Goal: Task Accomplishment & Management: Manage account settings

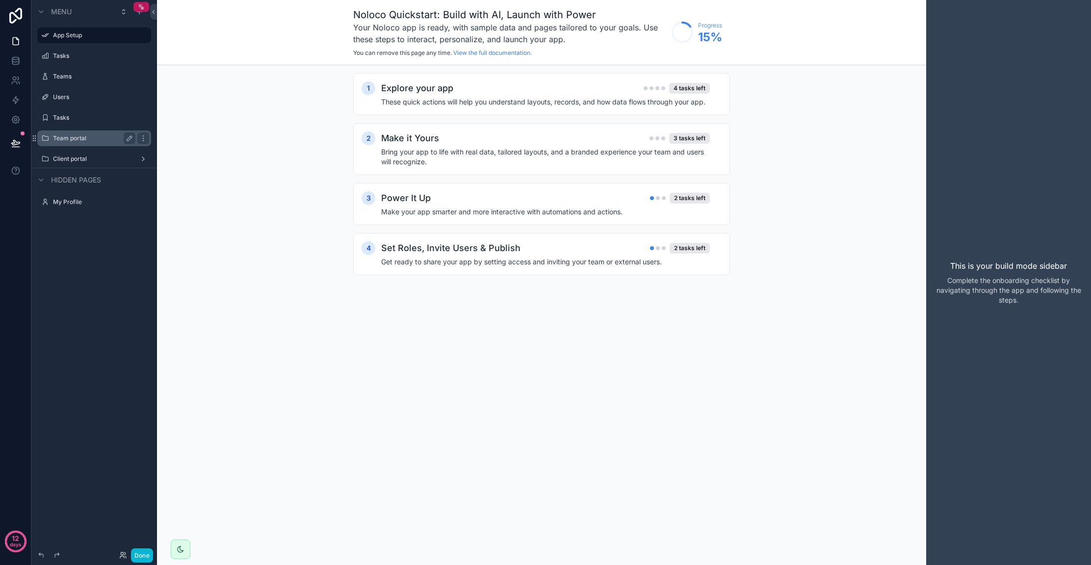
click at [77, 140] on label "Team portal" at bounding box center [92, 138] width 78 height 8
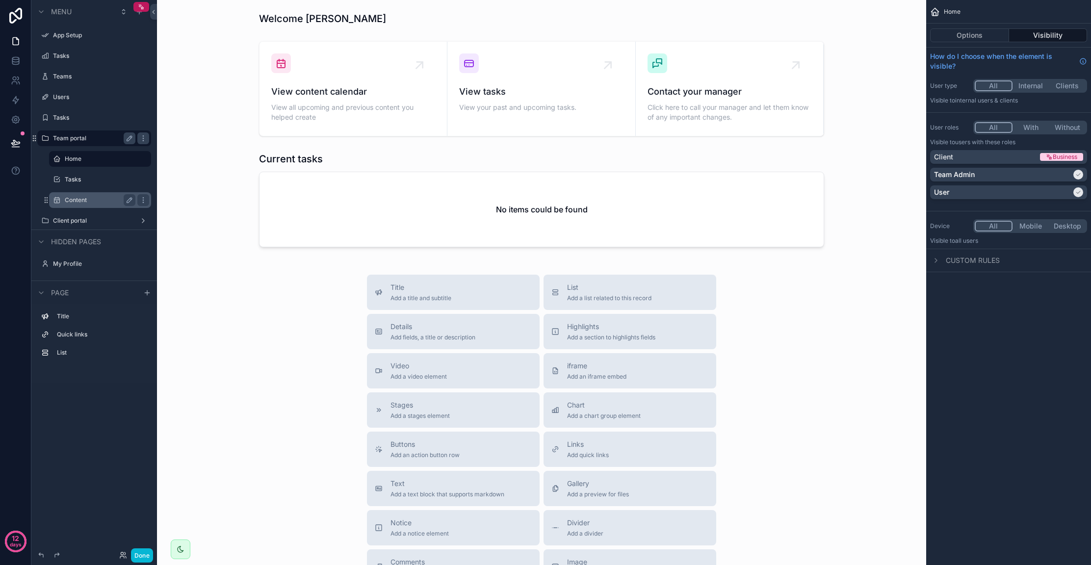
click at [77, 200] on label "Content" at bounding box center [98, 200] width 67 height 8
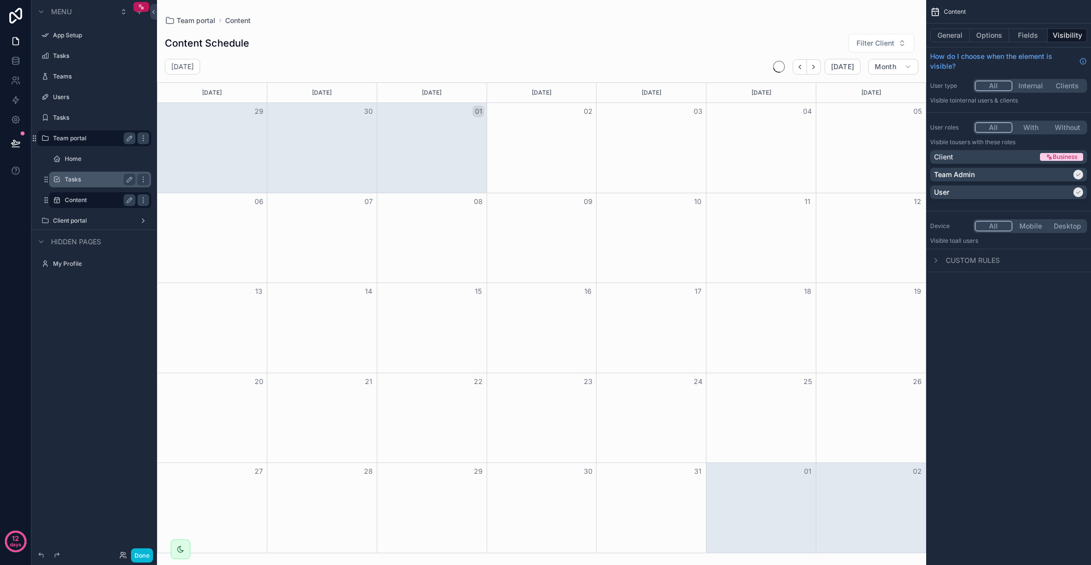
click at [80, 182] on label "Tasks" at bounding box center [98, 180] width 67 height 8
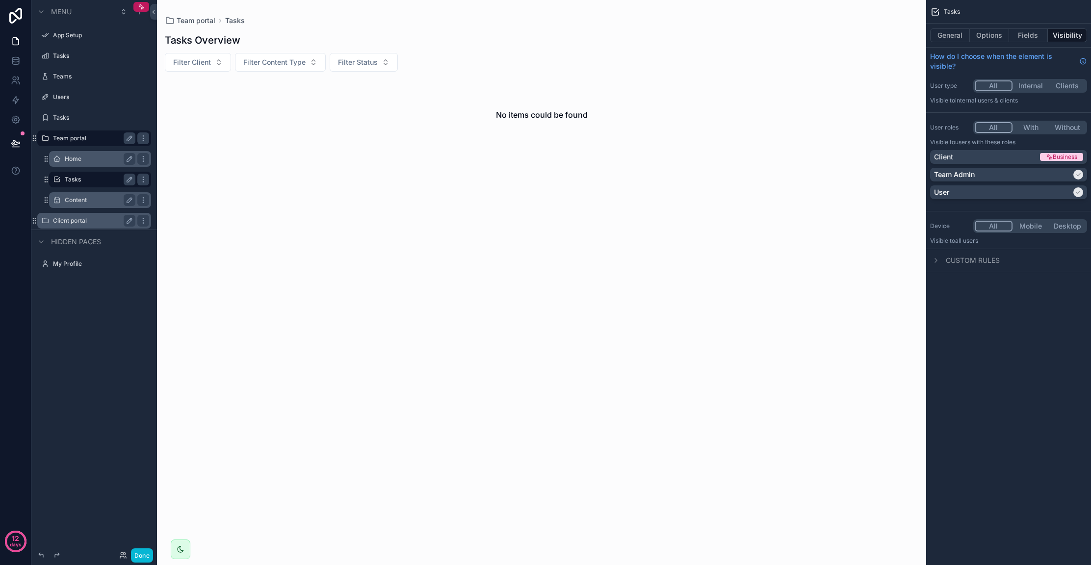
click at [80, 219] on label "Client portal" at bounding box center [92, 221] width 78 height 8
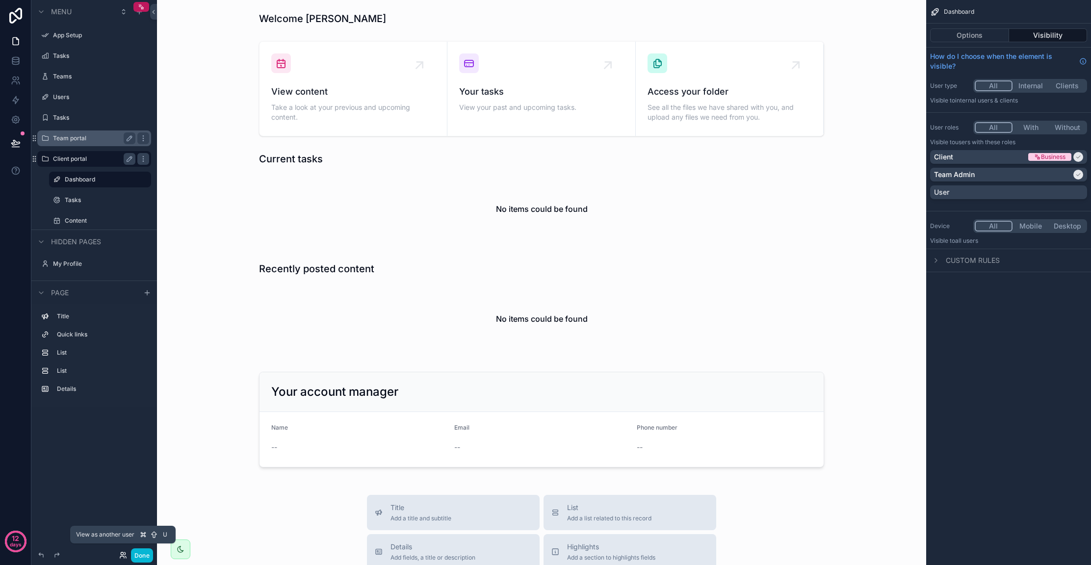
click at [121, 556] on icon at bounding box center [122, 557] width 4 height 2
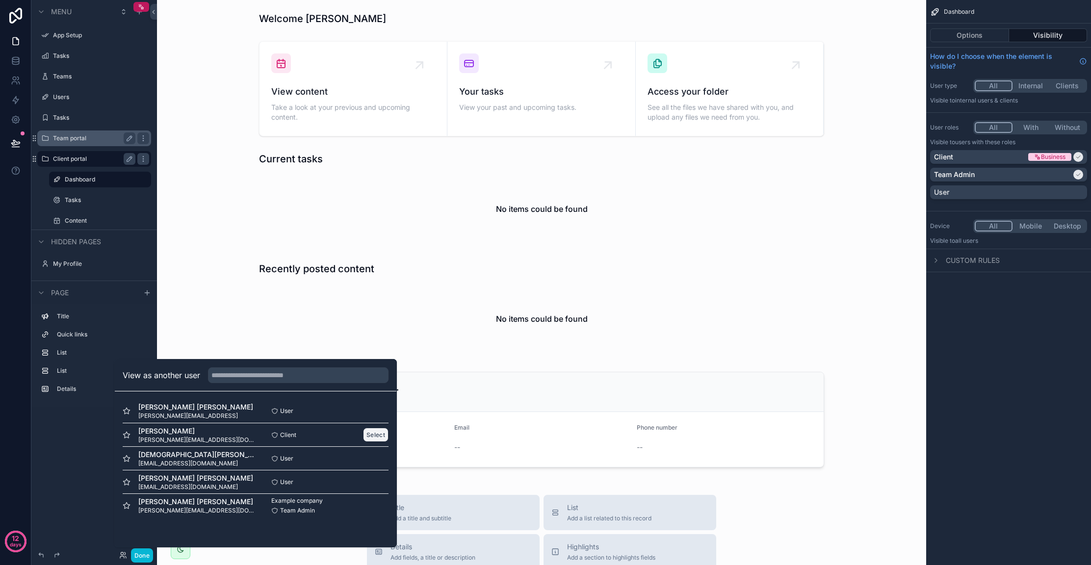
click at [372, 433] on button "Select" at bounding box center [376, 435] width 26 height 14
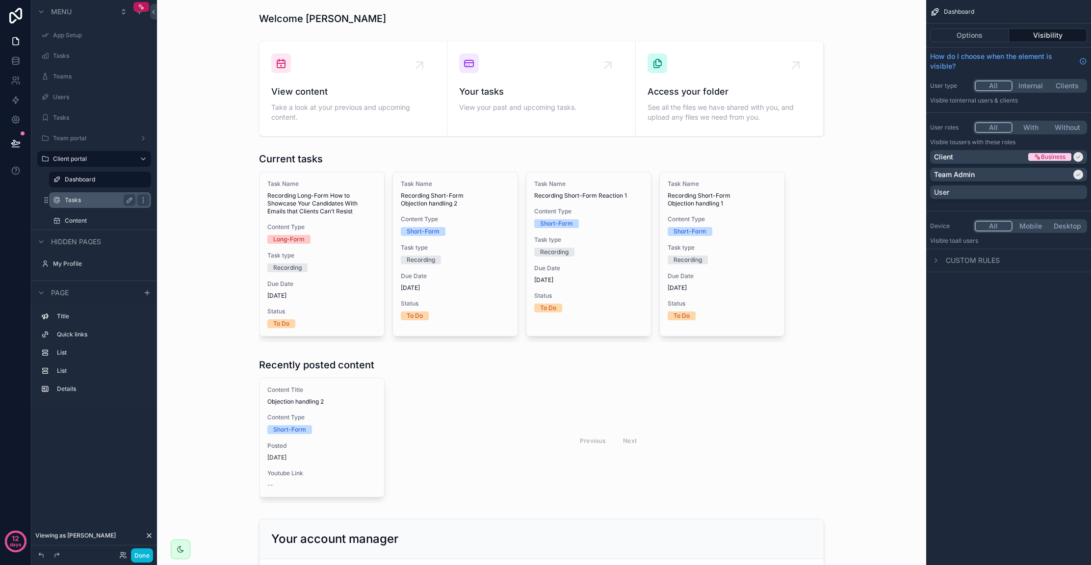
click at [89, 199] on label "Tasks" at bounding box center [98, 200] width 67 height 8
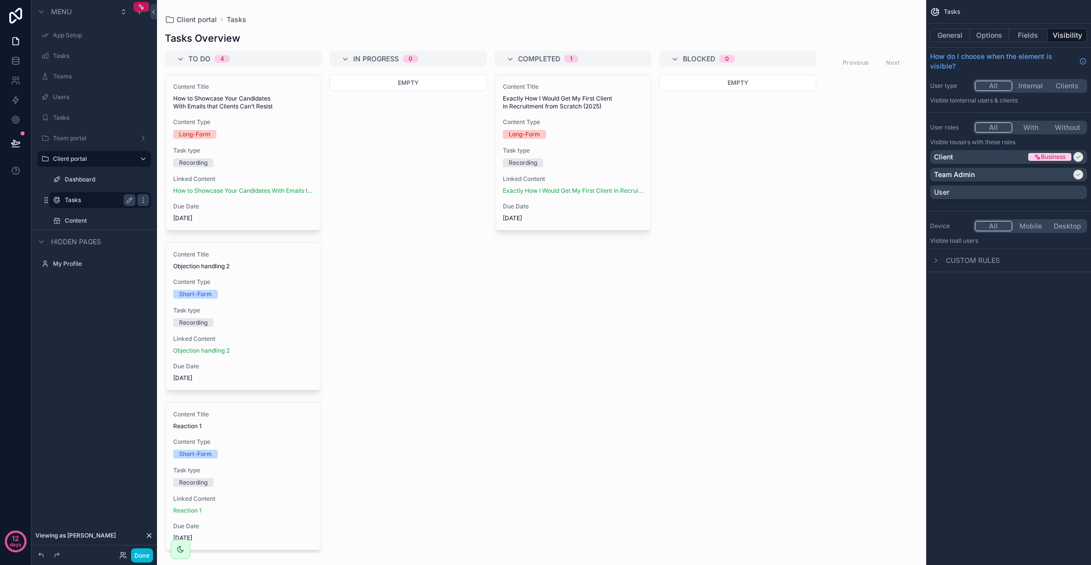
click at [238, 183] on div "scrollable content" at bounding box center [541, 282] width 769 height 565
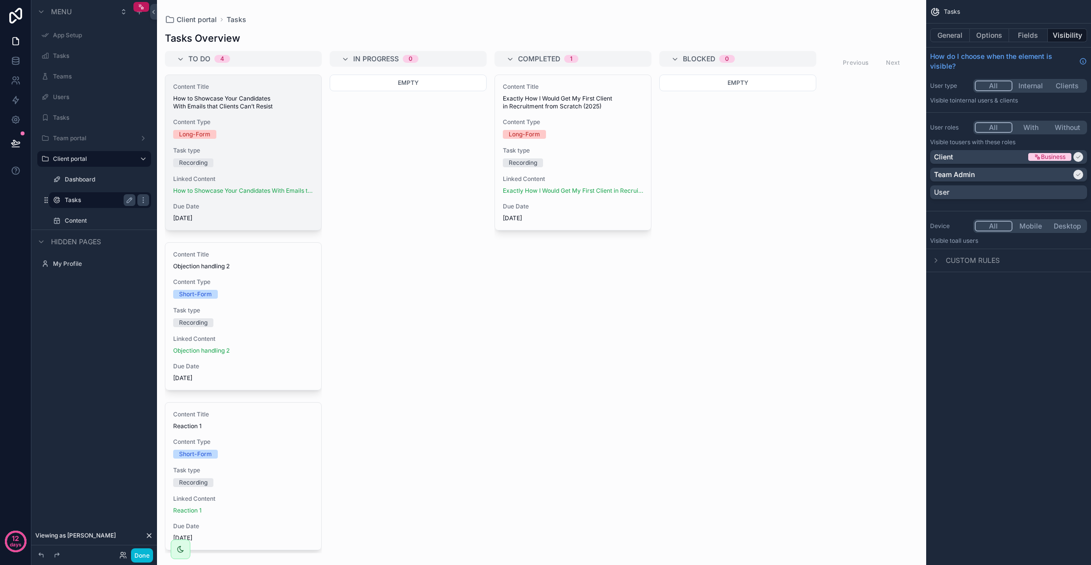
click at [254, 174] on div "Content Title How to Showcase Your Candidates With Emails that Clients Can’t Re…" at bounding box center [243, 152] width 156 height 155
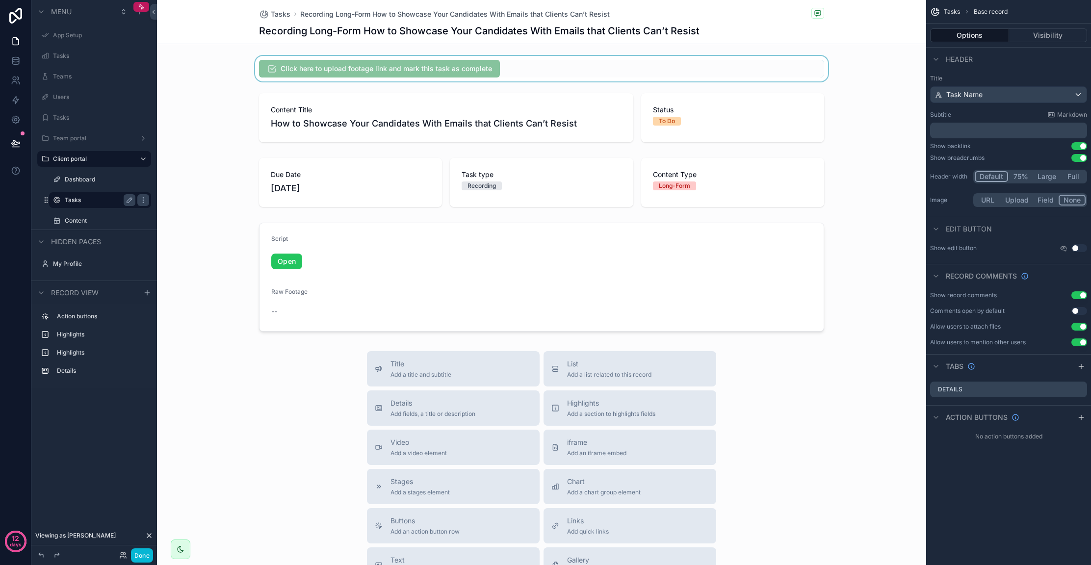
click at [265, 65] on div "scrollable content" at bounding box center [541, 69] width 769 height 26
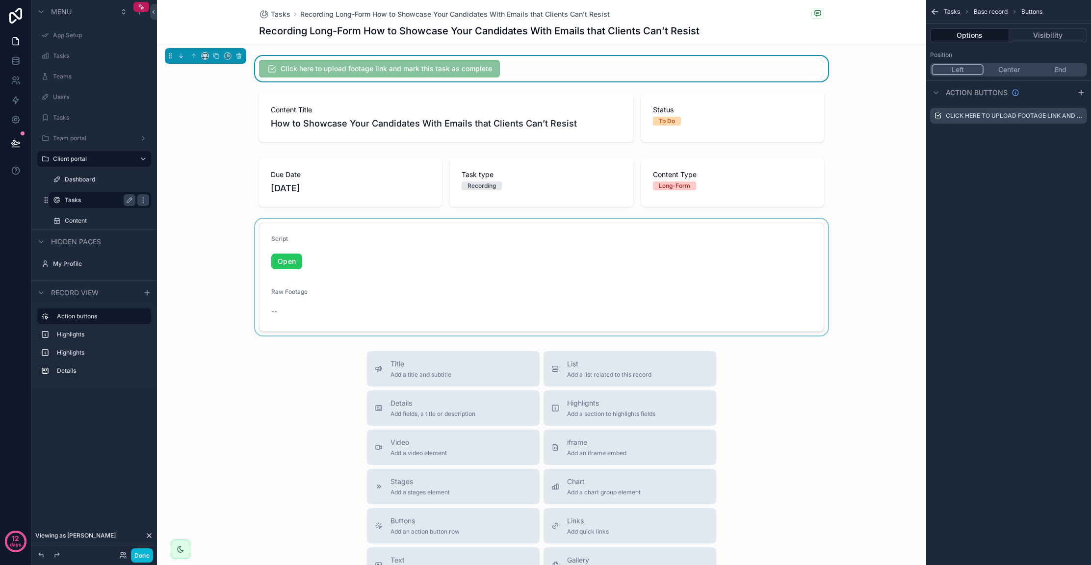
click at [286, 263] on div "scrollable content" at bounding box center [541, 277] width 769 height 117
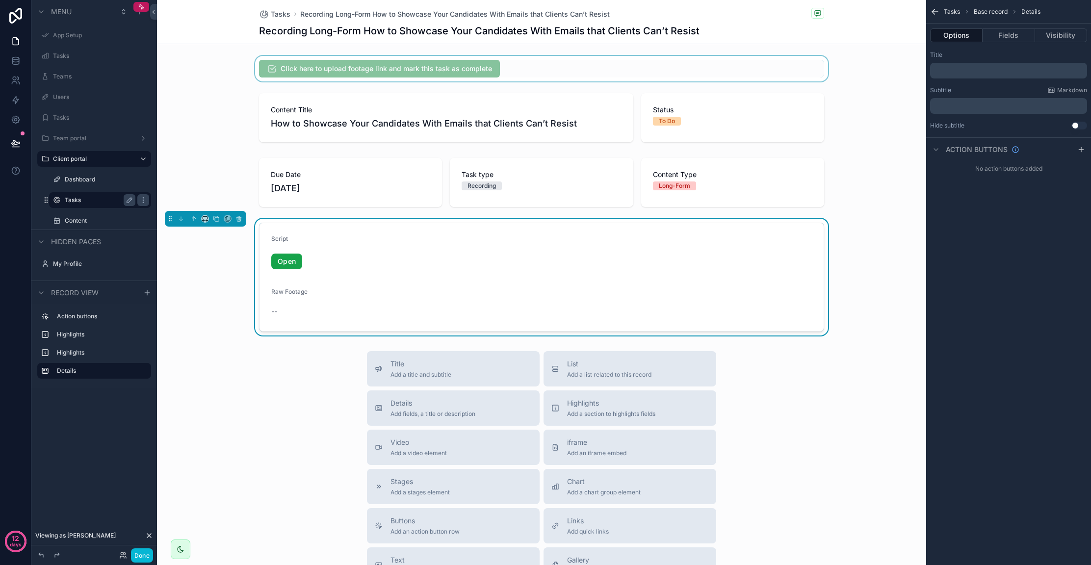
click at [287, 262] on link "Open" at bounding box center [286, 262] width 31 height 16
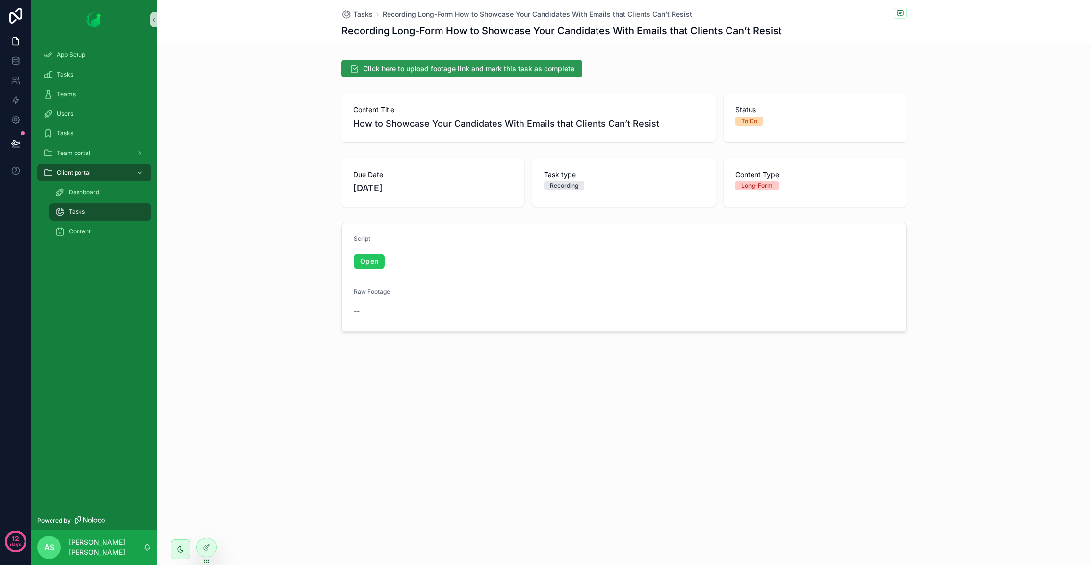
click at [415, 68] on span "Click here to upload footage link and mark this task as complete" at bounding box center [468, 69] width 211 height 10
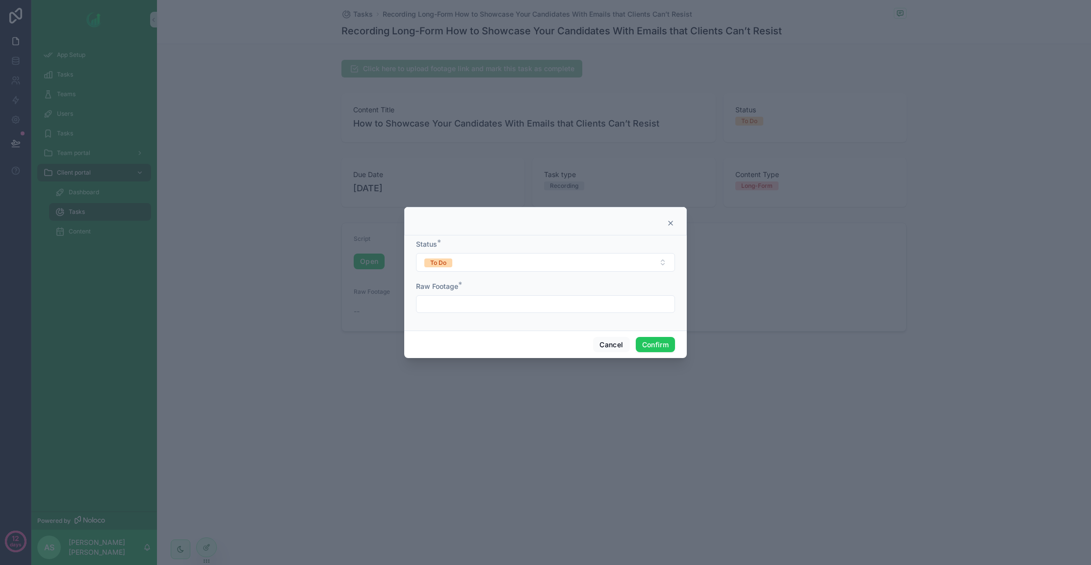
click at [461, 310] on input "text" at bounding box center [545, 304] width 258 height 14
click at [611, 344] on button "Cancel" at bounding box center [611, 345] width 36 height 16
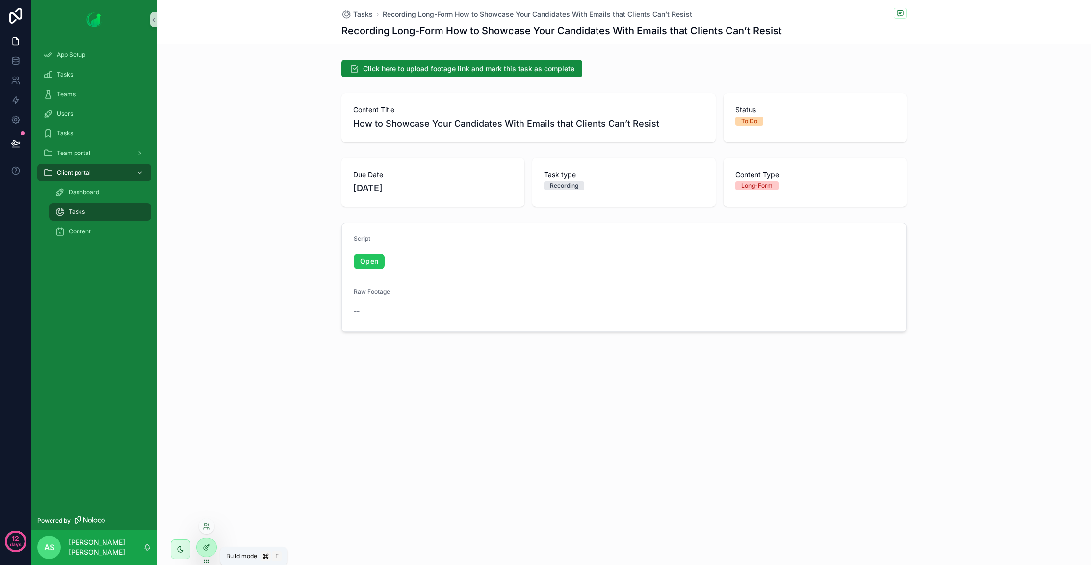
click at [205, 547] on icon at bounding box center [207, 546] width 4 height 4
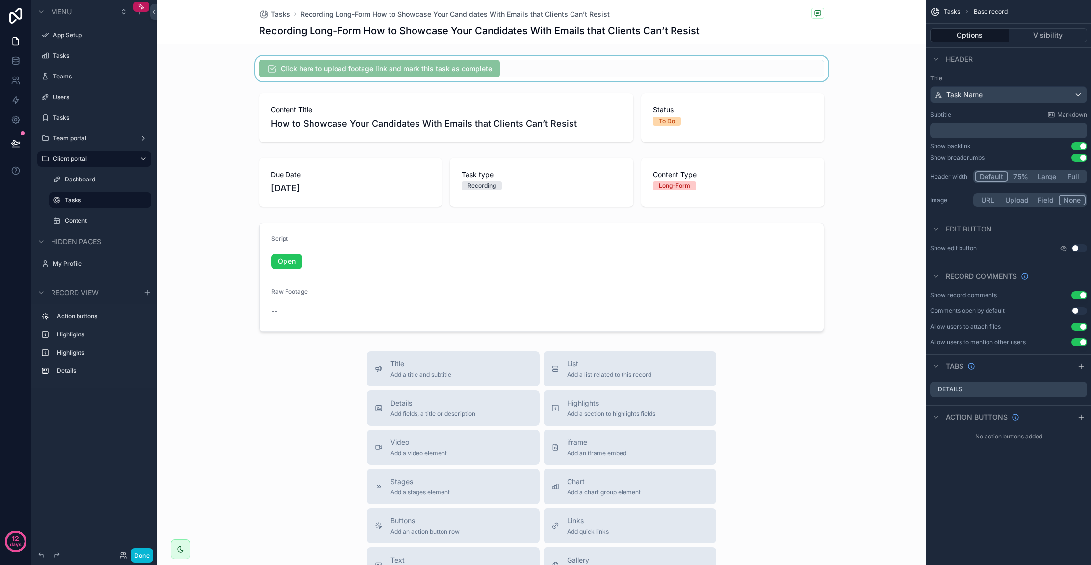
click at [368, 61] on div "scrollable content" at bounding box center [541, 69] width 769 height 26
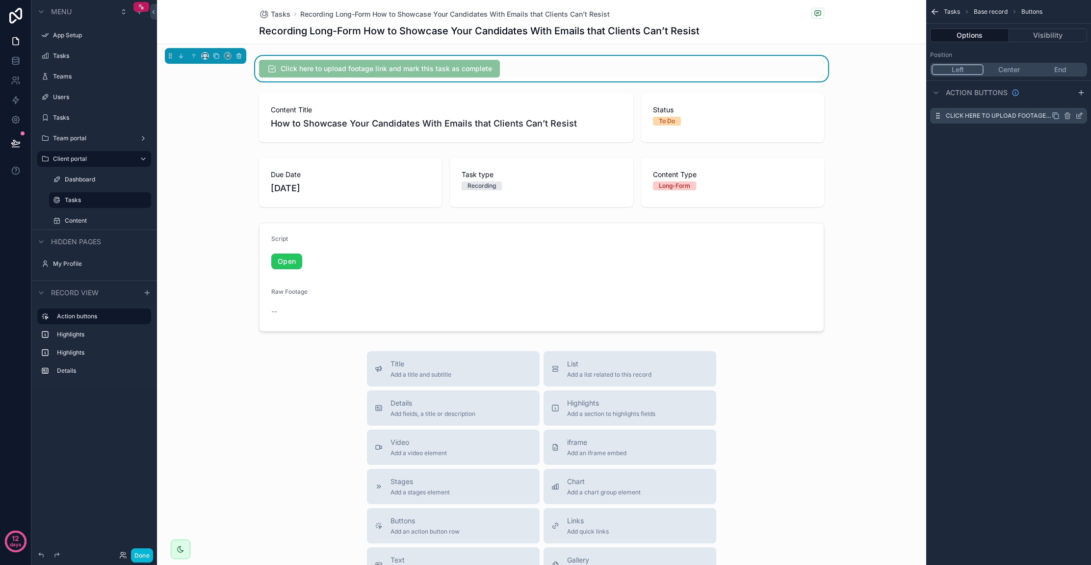
click at [1000, 116] on label "Click here to upload footage link and mark this task as complete" at bounding box center [999, 116] width 106 height 8
click at [1081, 115] on icon "scrollable content" at bounding box center [1079, 116] width 8 height 8
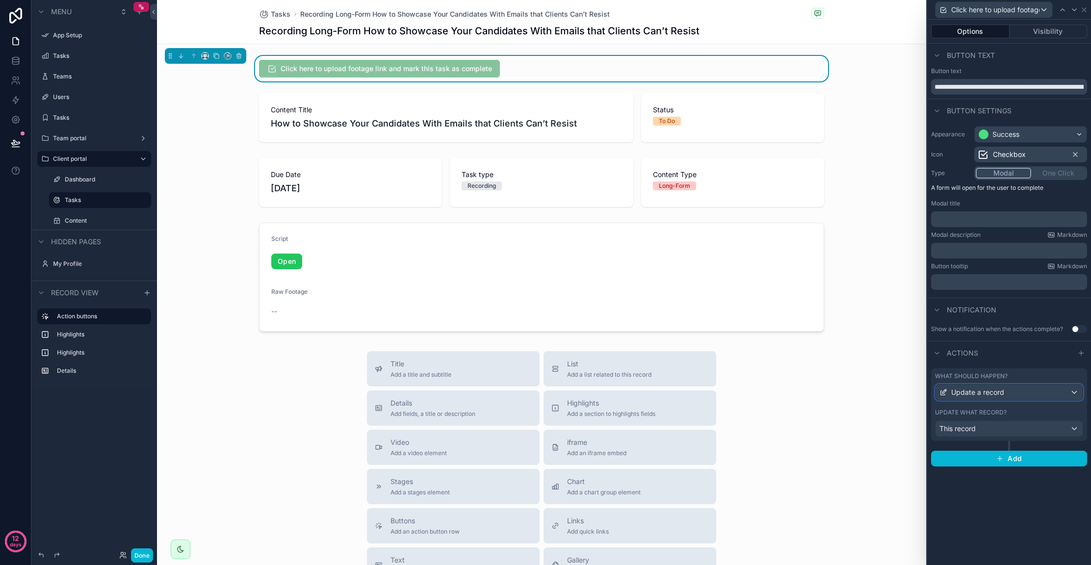
click at [1019, 388] on div "Update a record" at bounding box center [1008, 392] width 147 height 16
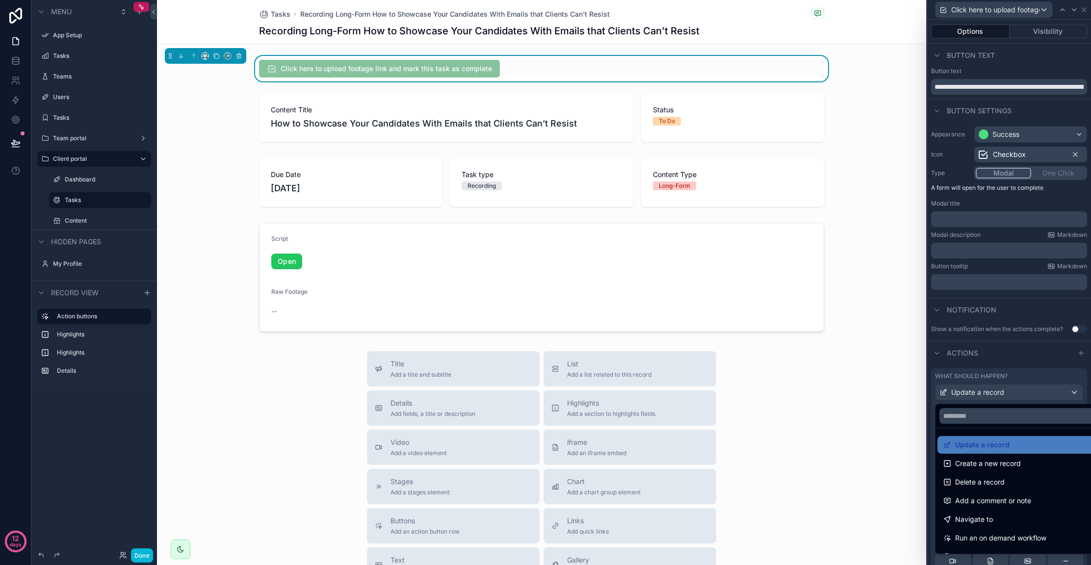
click at [1005, 376] on div at bounding box center [1009, 282] width 164 height 565
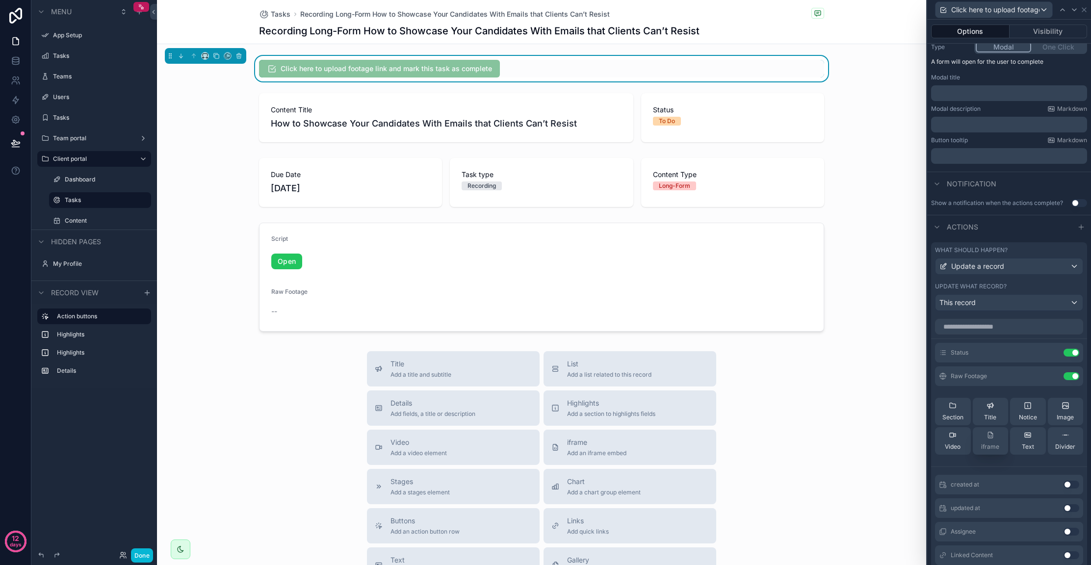
scroll to position [146, 0]
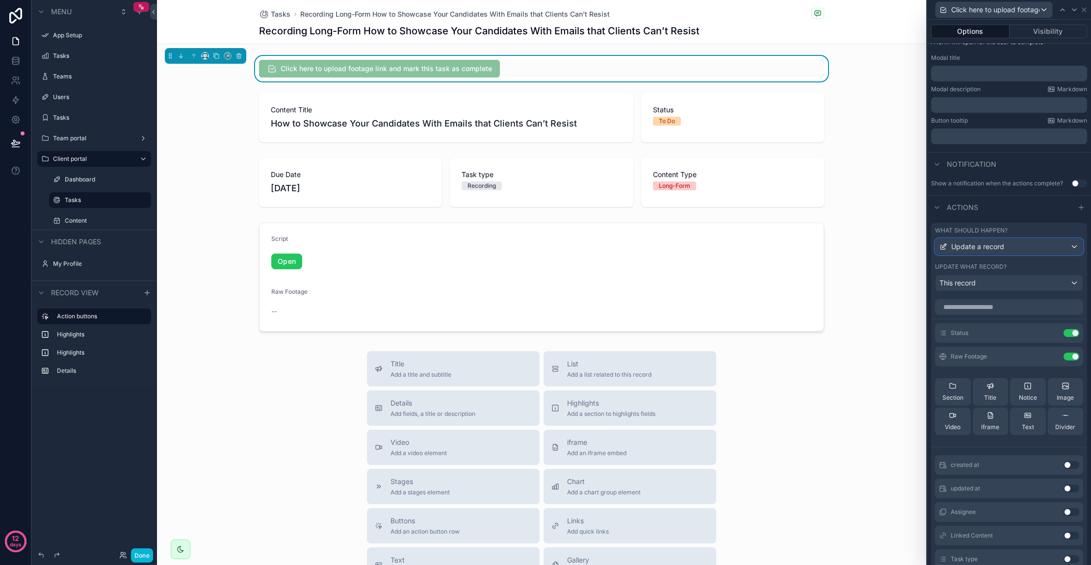
click at [998, 253] on div "Update a record" at bounding box center [1008, 247] width 147 height 16
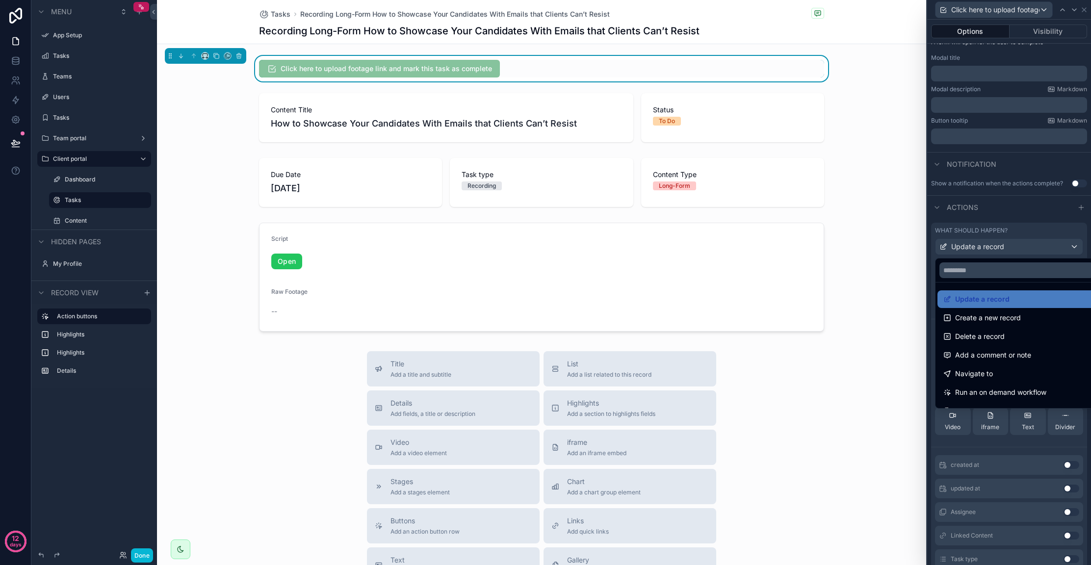
click at [999, 252] on div at bounding box center [1009, 282] width 164 height 565
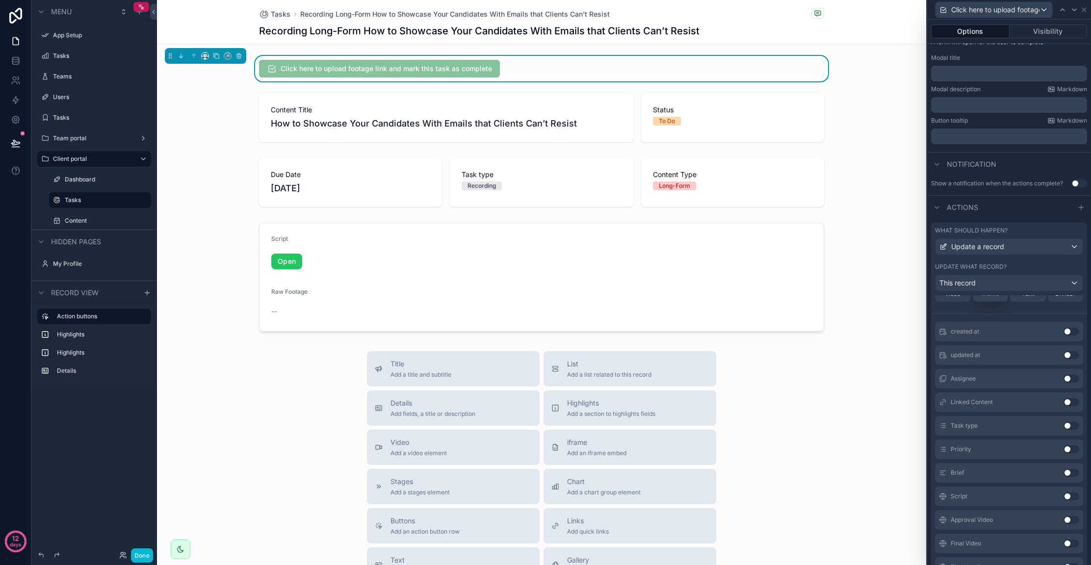
scroll to position [0, 0]
click at [980, 331] on div "Status Use setting" at bounding box center [1009, 333] width 148 height 20
click at [1048, 334] on icon at bounding box center [1052, 333] width 8 height 8
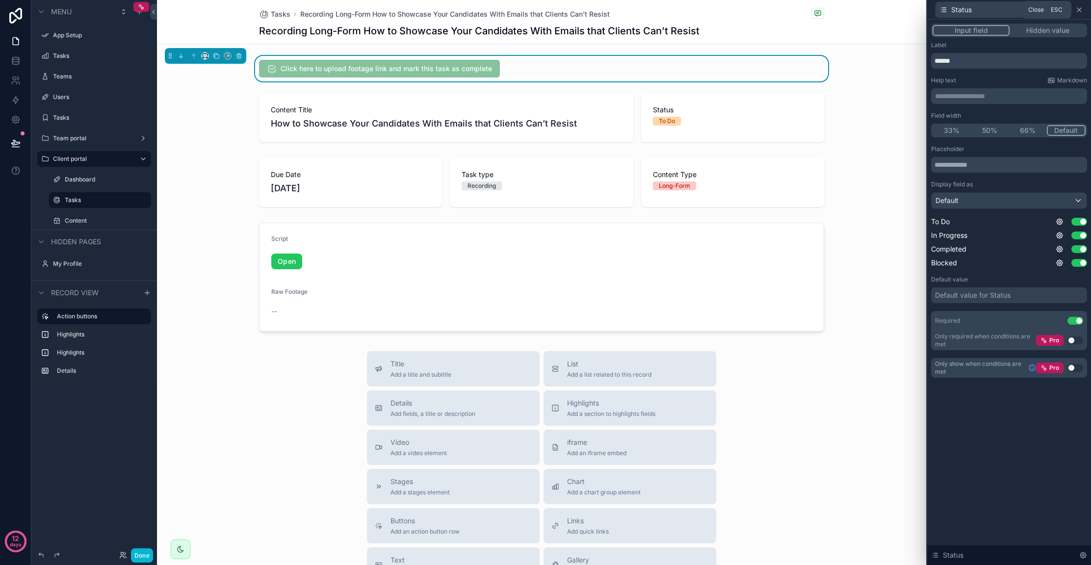
click at [1078, 13] on icon at bounding box center [1079, 10] width 8 height 8
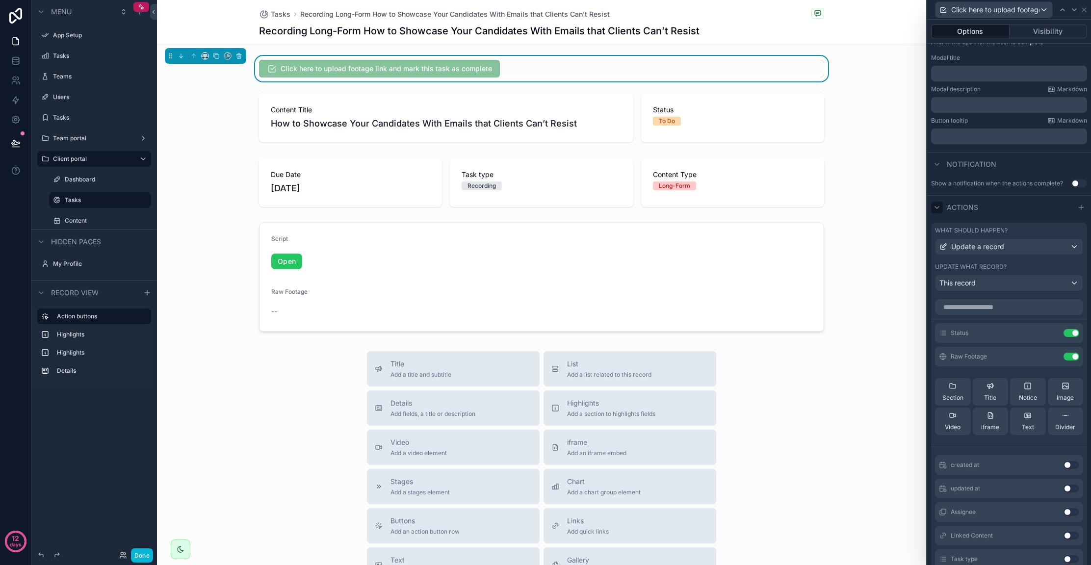
click at [934, 204] on icon at bounding box center [937, 208] width 8 height 8
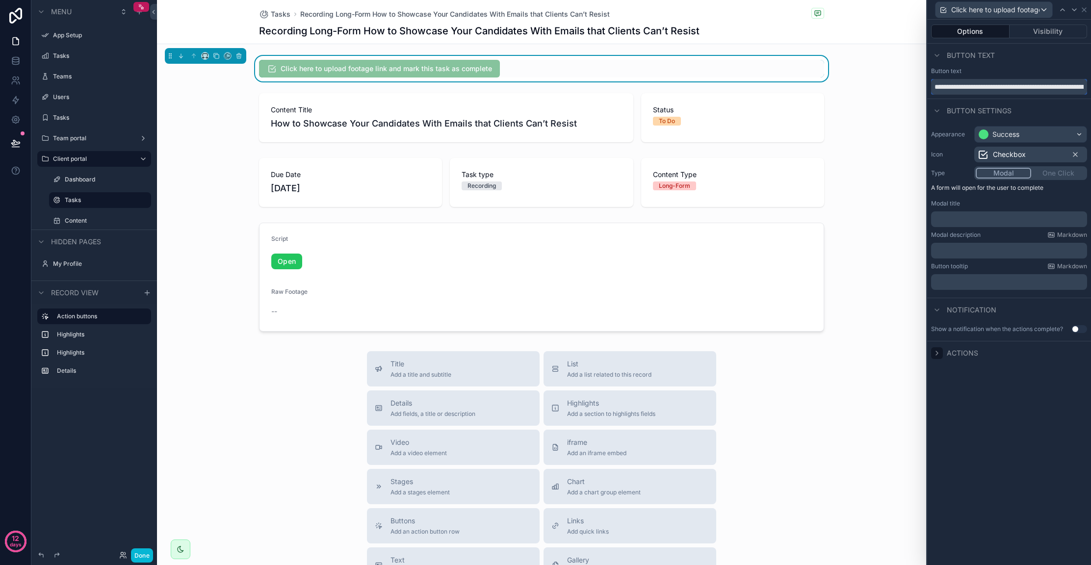
click at [1040, 86] on input "**********" at bounding box center [1009, 87] width 156 height 16
click at [958, 82] on input "**********" at bounding box center [1009, 87] width 156 height 16
click at [937, 353] on icon at bounding box center [937, 353] width 2 height 4
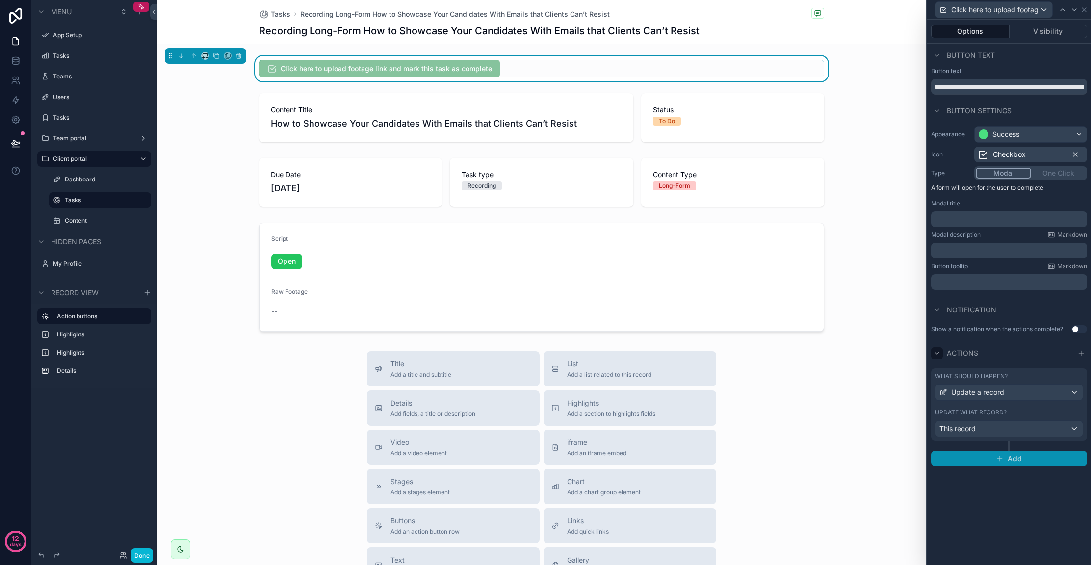
click at [1014, 461] on span "Add" at bounding box center [1014, 458] width 14 height 9
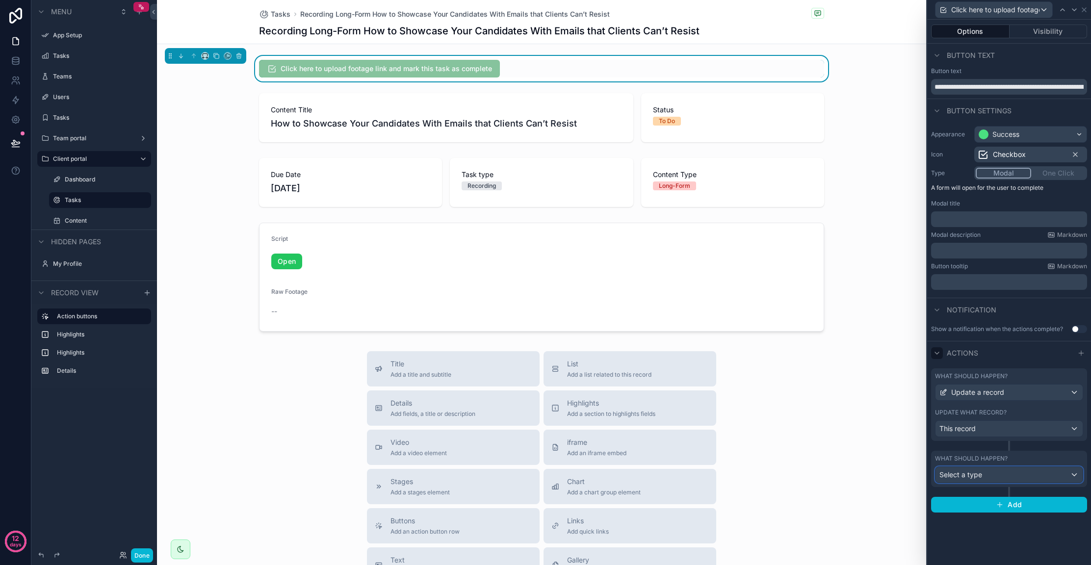
click at [998, 471] on div "Select a type" at bounding box center [1008, 475] width 147 height 16
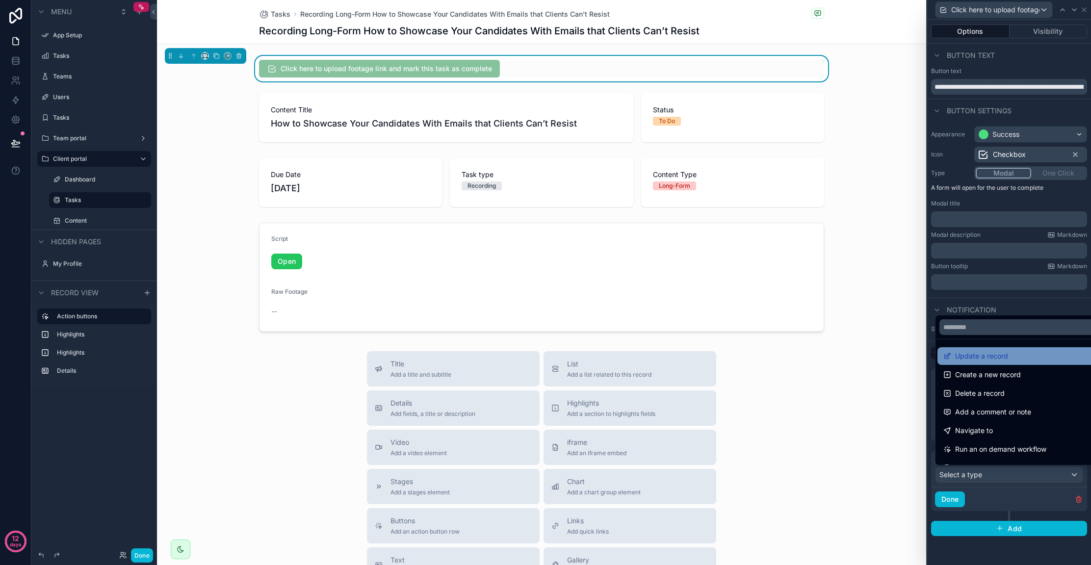
click at [1018, 352] on div "Update a record" at bounding box center [1020, 356] width 154 height 12
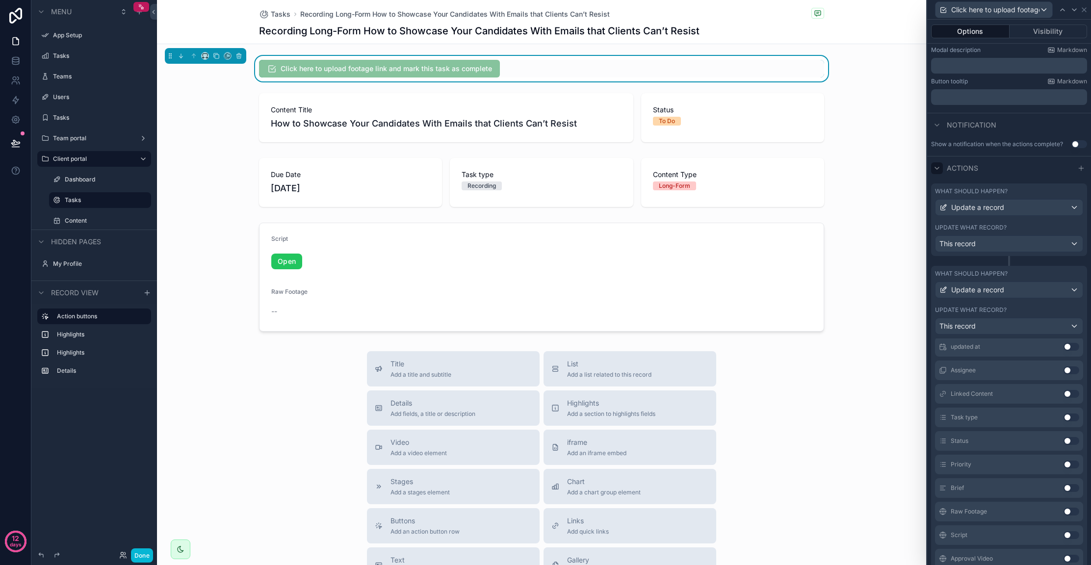
scroll to position [159, 0]
click at [1055, 415] on div "Status Use setting" at bounding box center [1009, 411] width 148 height 20
click at [1063, 409] on button "Use setting" at bounding box center [1071, 411] width 16 height 8
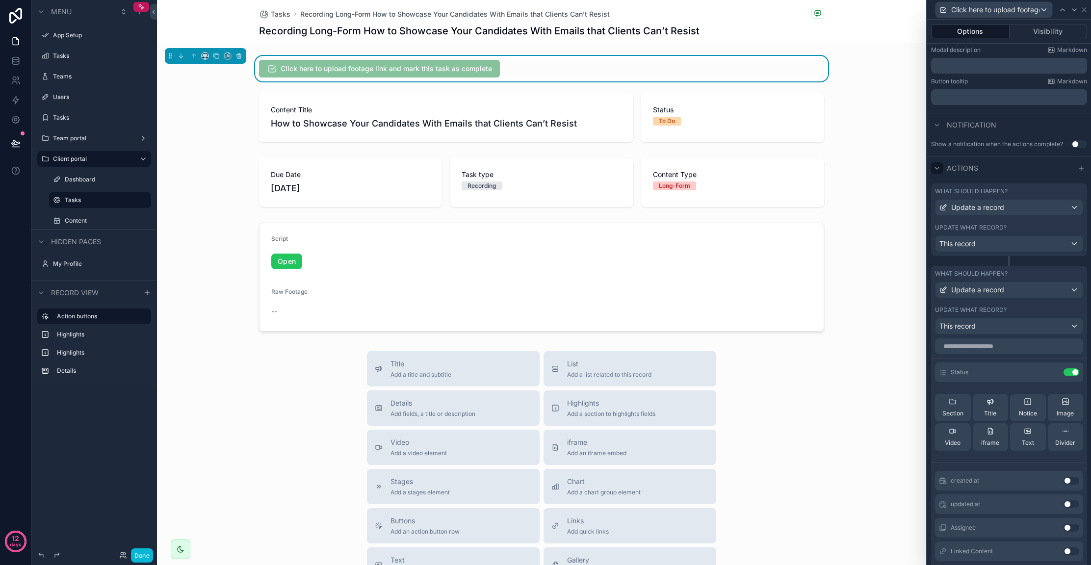
scroll to position [0, 0]
click at [1049, 379] on icon at bounding box center [1051, 377] width 4 height 4
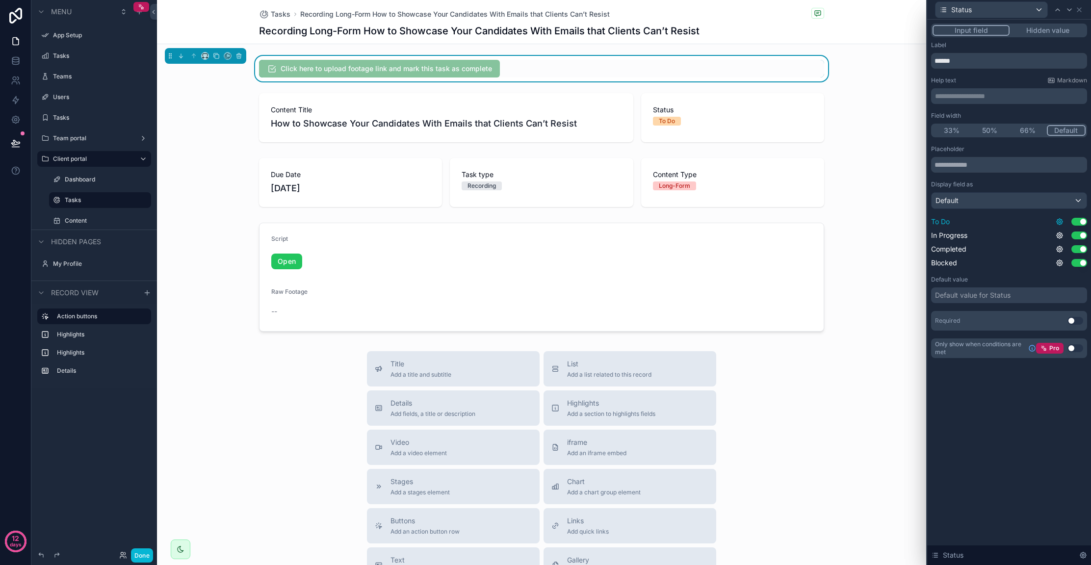
click at [1061, 222] on icon at bounding box center [1059, 222] width 6 height 6
click at [1041, 184] on div "Display field as" at bounding box center [1009, 184] width 156 height 8
click at [1079, 9] on icon at bounding box center [1079, 10] width 4 height 4
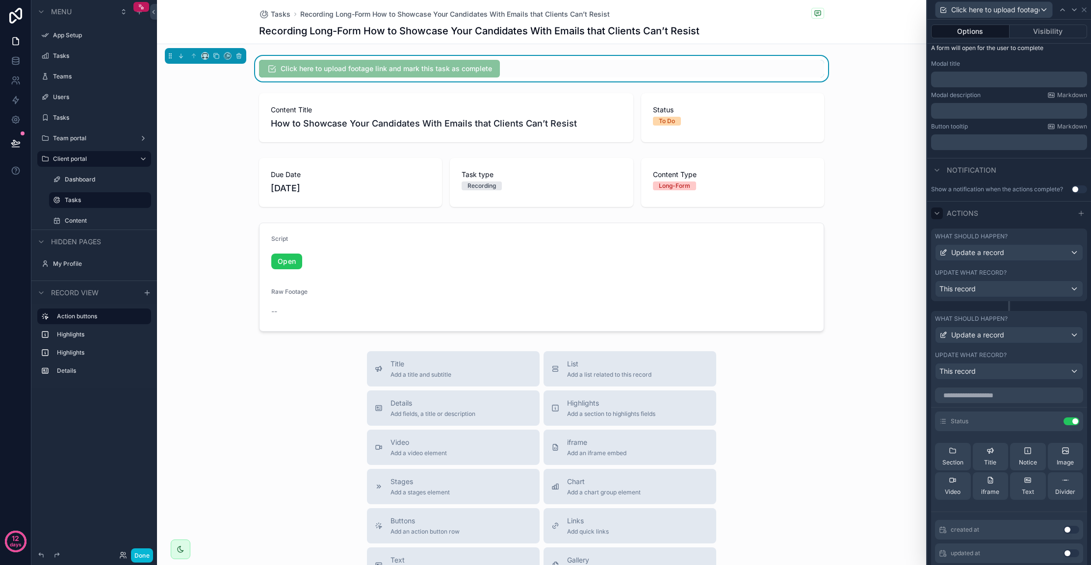
scroll to position [140, 0]
click at [1006, 338] on div "Update a record" at bounding box center [1008, 335] width 147 height 16
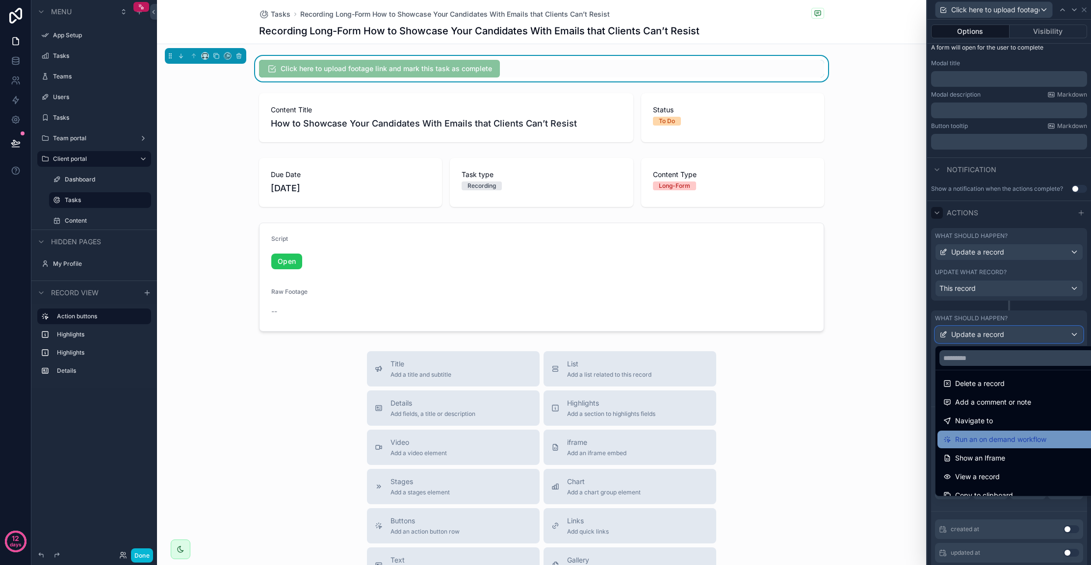
scroll to position [45, 0]
click at [988, 436] on span "Run an on demand workflow" at bounding box center [1000, 436] width 91 height 12
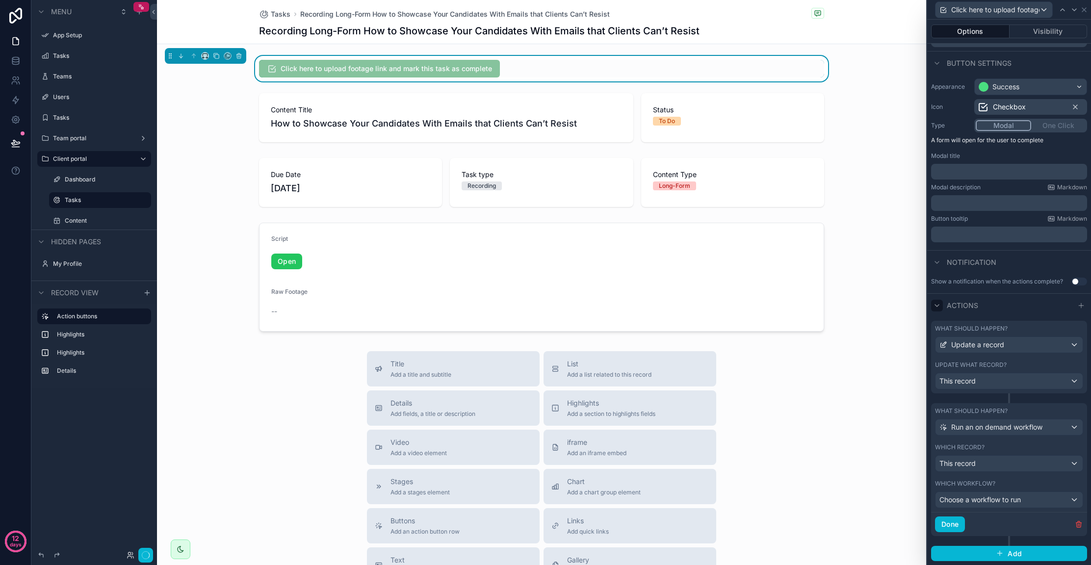
scroll to position [48, 0]
click at [990, 498] on span "Choose a workflow to run" at bounding box center [979, 499] width 81 height 8
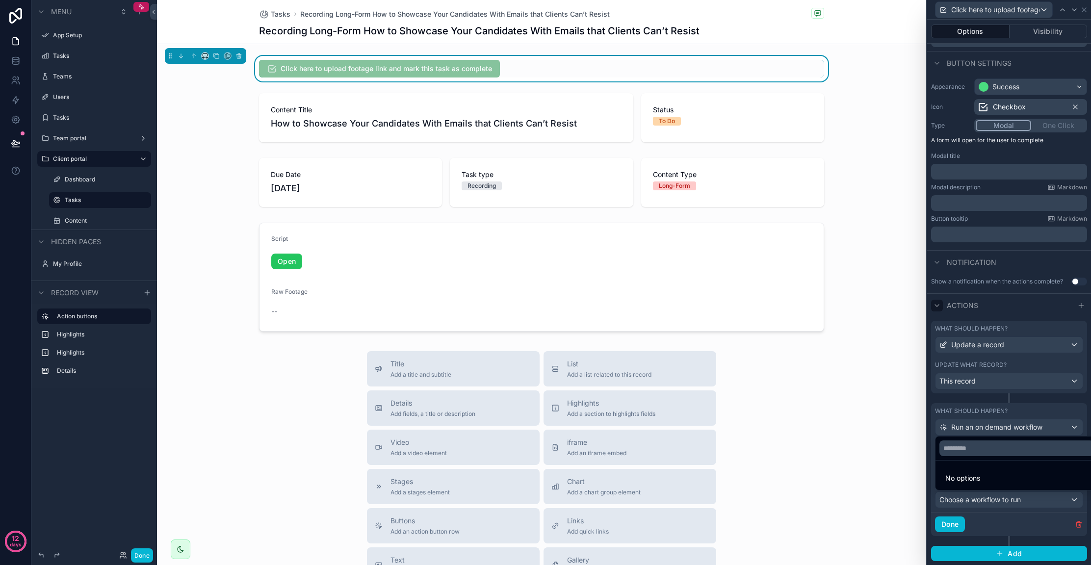
click at [994, 474] on li "No options" at bounding box center [1016, 478] width 158 height 20
click at [1006, 510] on div at bounding box center [1009, 282] width 164 height 565
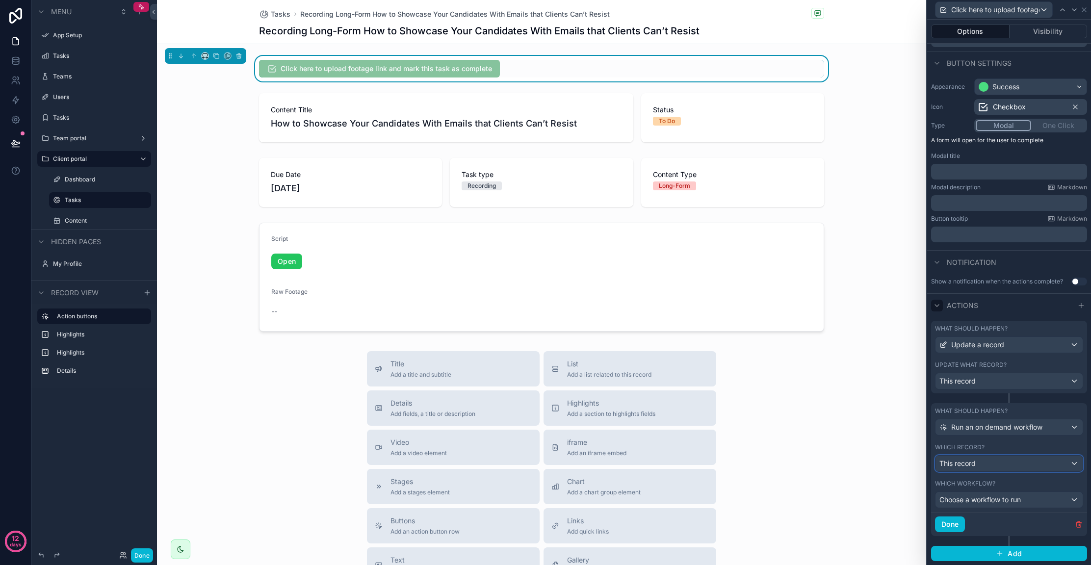
click at [1018, 463] on div "This record" at bounding box center [1008, 464] width 147 height 16
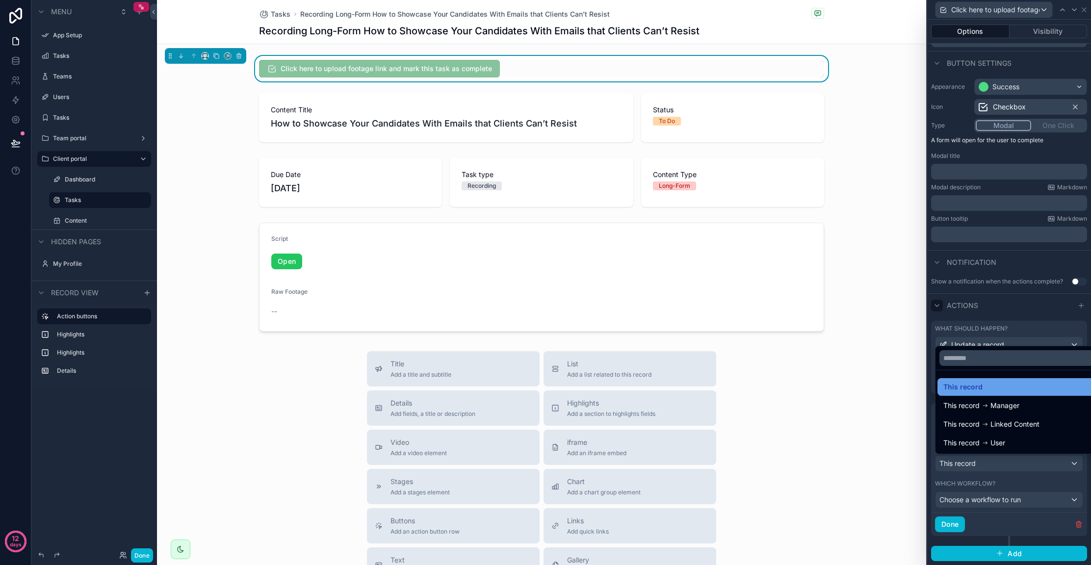
click at [1023, 386] on div "This record" at bounding box center [1016, 387] width 147 height 12
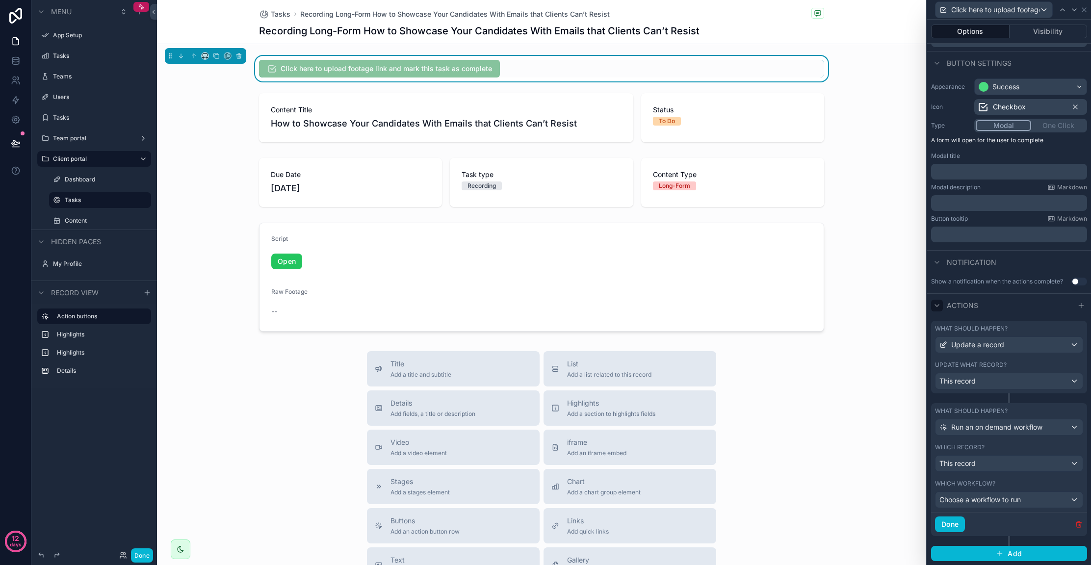
click at [1075, 521] on icon "button" at bounding box center [1079, 524] width 8 height 8
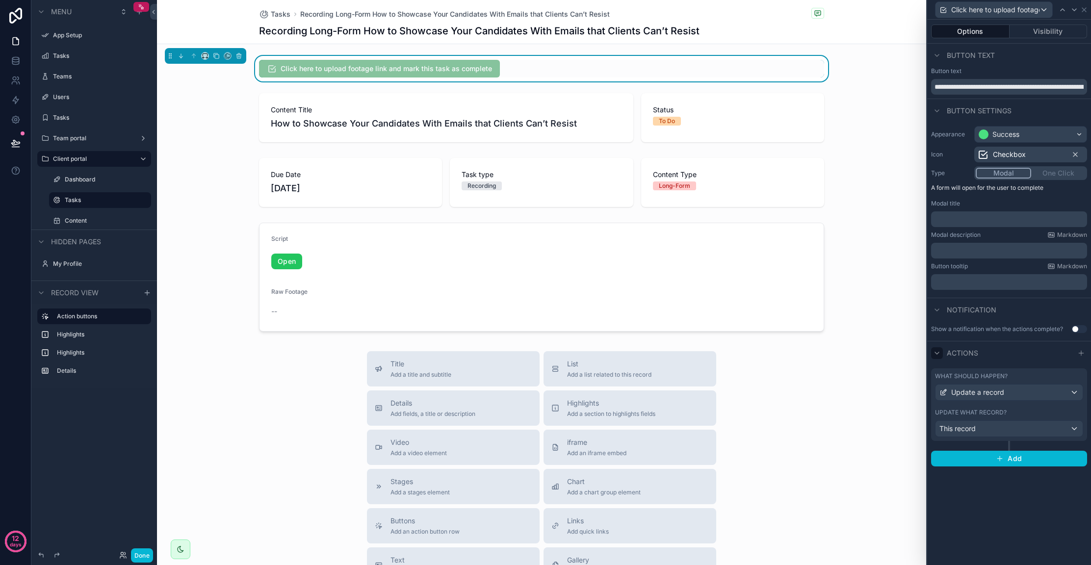
scroll to position [0, 0]
click at [1076, 329] on button "Use setting" at bounding box center [1079, 329] width 16 height 8
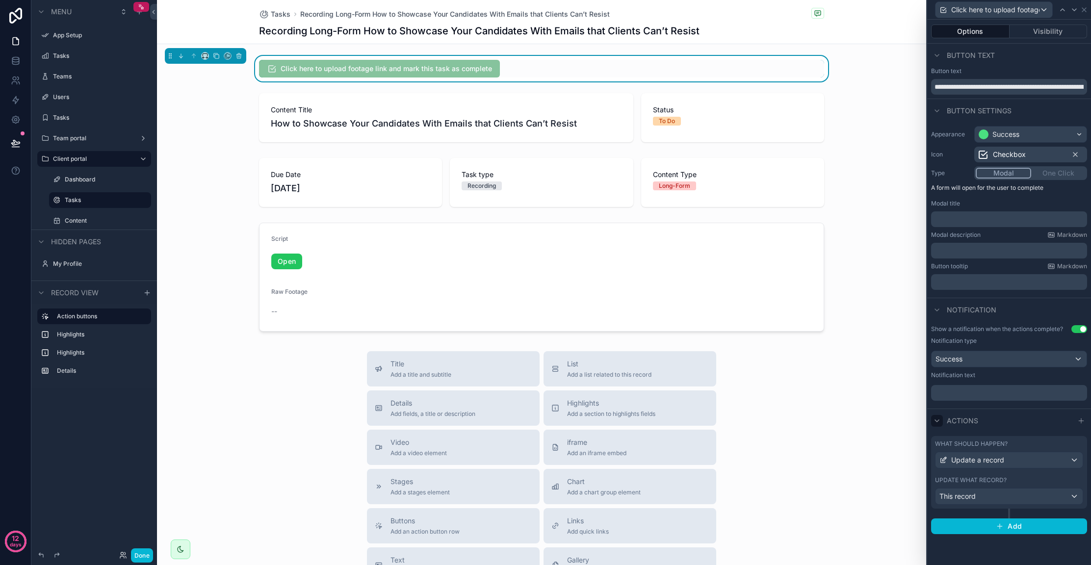
click at [1081, 329] on button "Use setting" at bounding box center [1079, 329] width 16 height 8
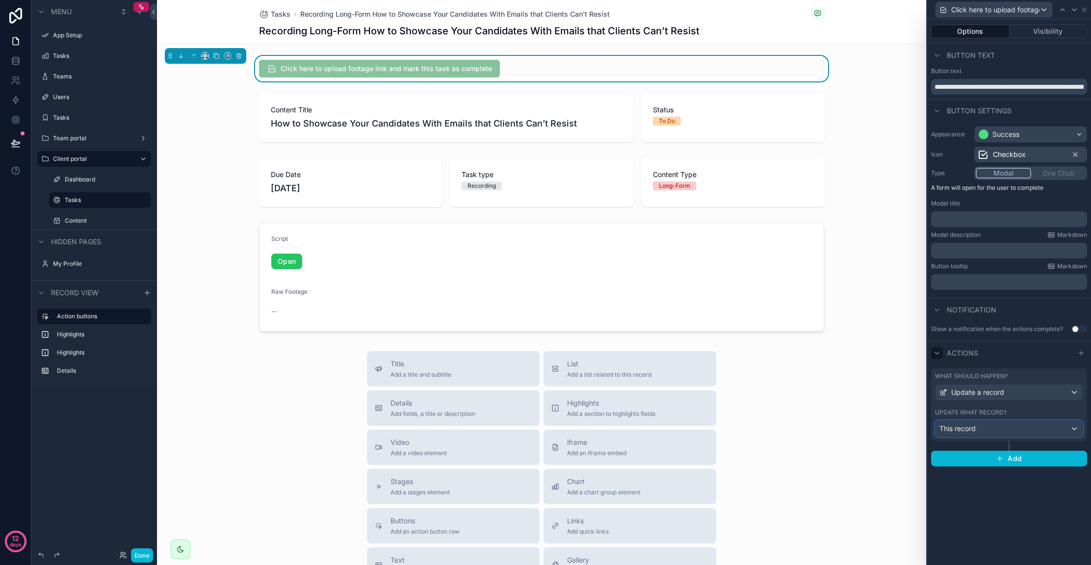
click at [992, 427] on div "This record" at bounding box center [1008, 429] width 147 height 16
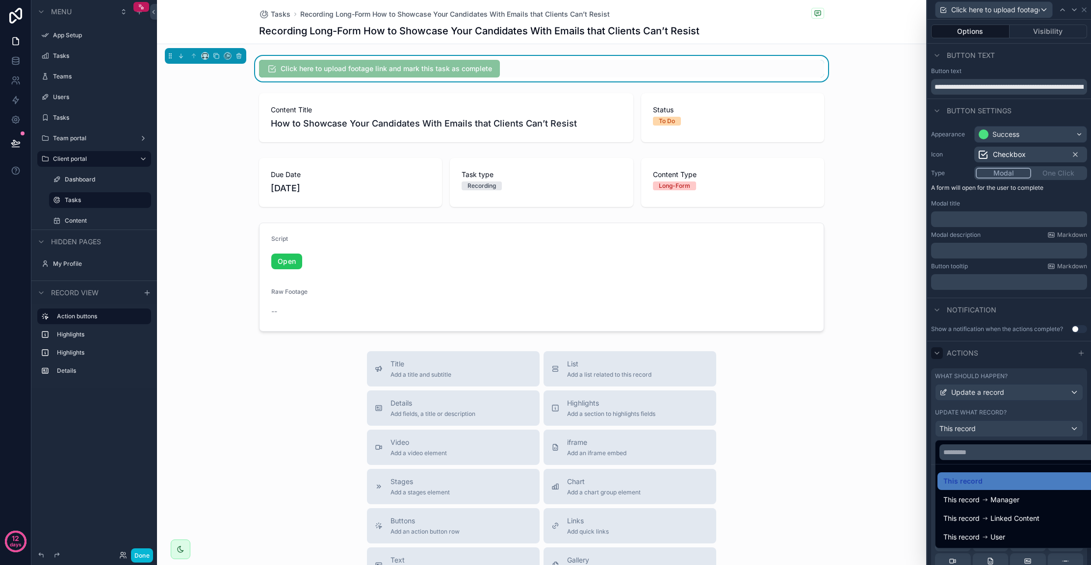
click at [999, 406] on div at bounding box center [1009, 282] width 164 height 565
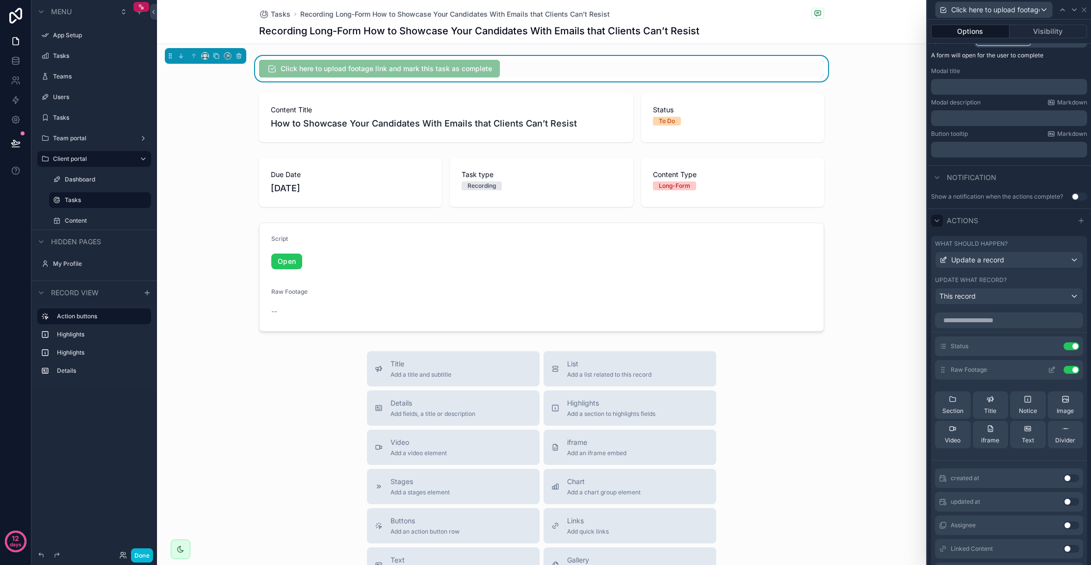
scroll to position [162, 0]
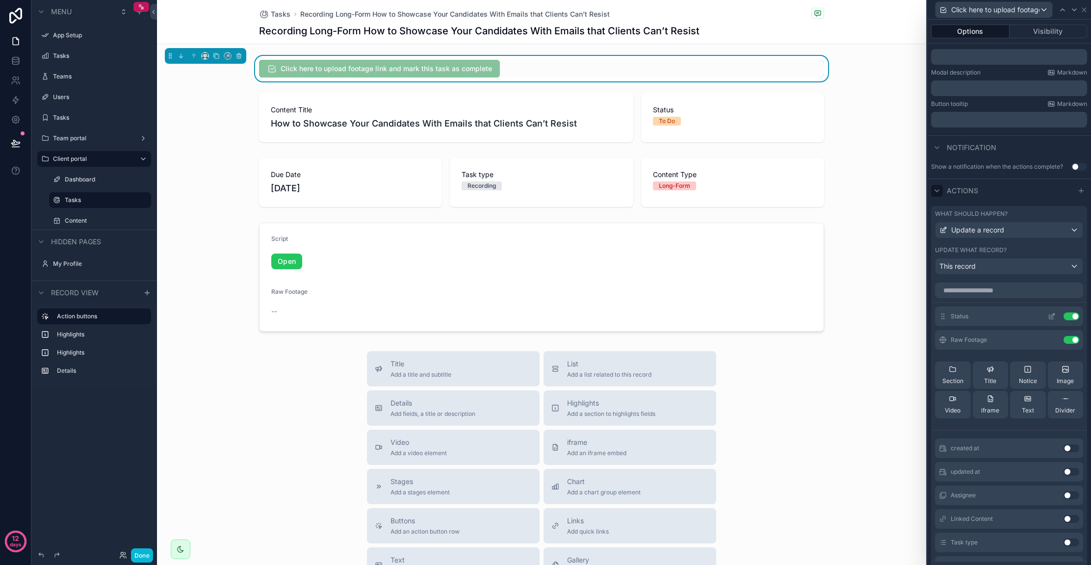
click at [1050, 313] on icon at bounding box center [1052, 315] width 4 height 4
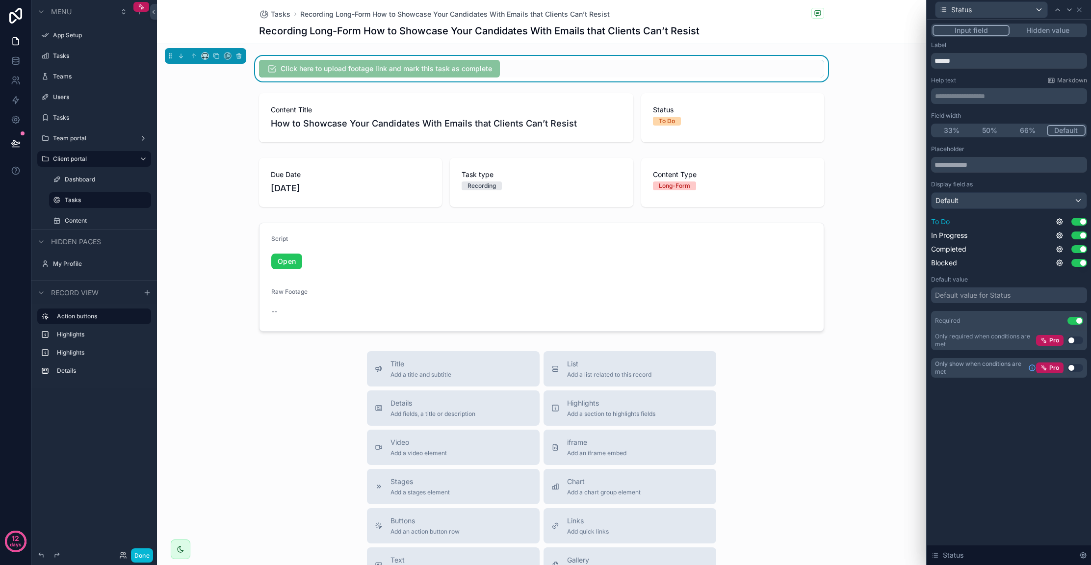
click at [1083, 224] on button "Use setting" at bounding box center [1079, 222] width 16 height 8
click at [1076, 236] on button "Use setting" at bounding box center [1079, 235] width 16 height 8
click at [1077, 253] on div "Completed Use setting" at bounding box center [1009, 249] width 156 height 10
drag, startPoint x: 1080, startPoint y: 250, endPoint x: 1074, endPoint y: 273, distance: 23.9
click at [1074, 273] on div "Placeholder Display field as Default To Do Use setting In Progress Use setting …" at bounding box center [1009, 247] width 156 height 205
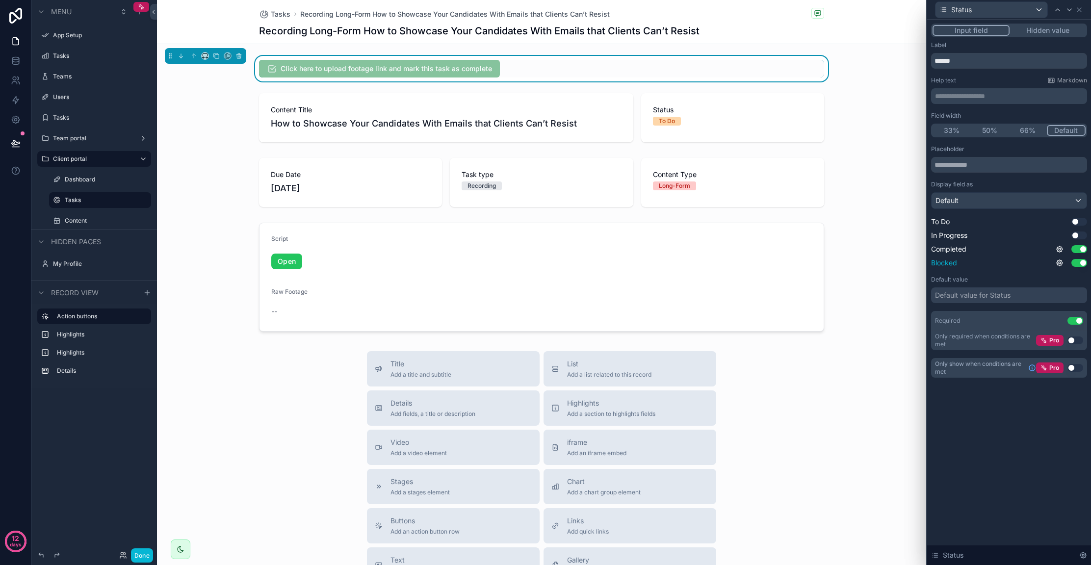
click at [1078, 264] on button "Use setting" at bounding box center [1079, 263] width 16 height 8
click at [1050, 286] on div "Default value Default value for Status" at bounding box center [1009, 289] width 156 height 27
click at [877, 256] on div "scrollable content" at bounding box center [541, 277] width 769 height 117
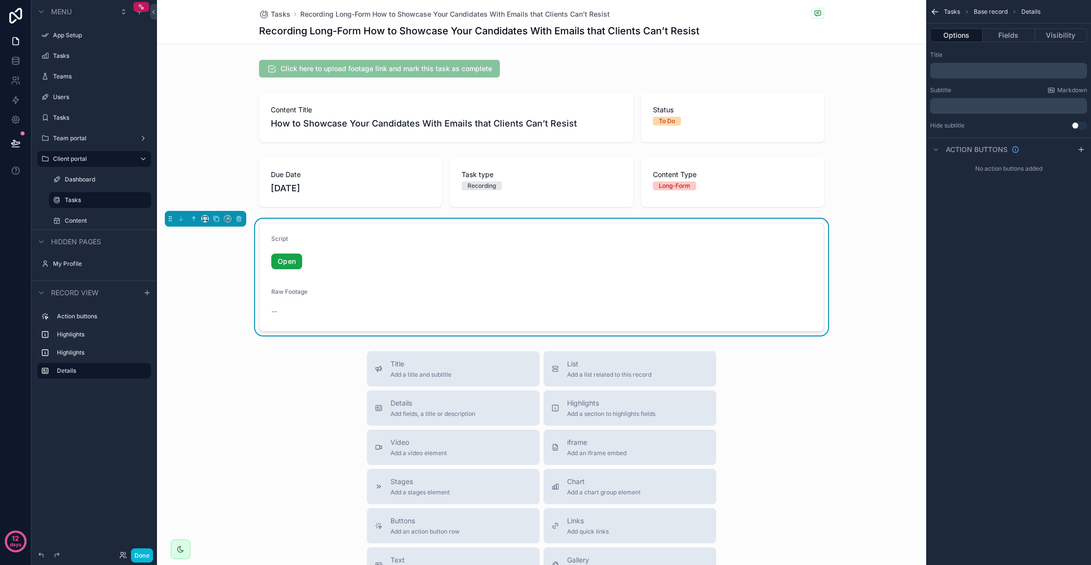
click at [277, 260] on link "Open" at bounding box center [286, 262] width 31 height 16
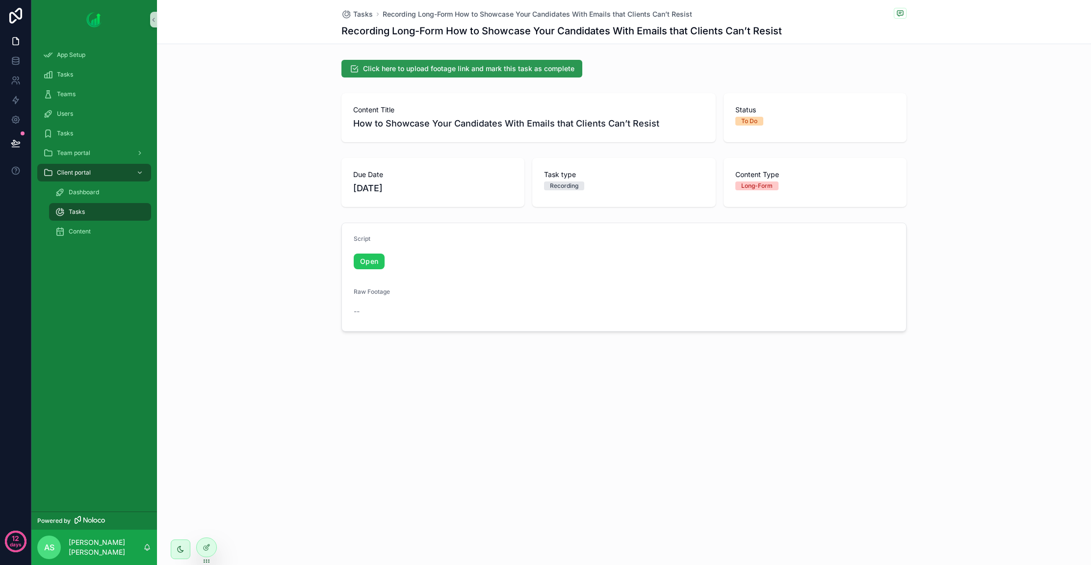
click at [426, 67] on span "Click here to upload footage link and mark this task as complete" at bounding box center [468, 69] width 211 height 10
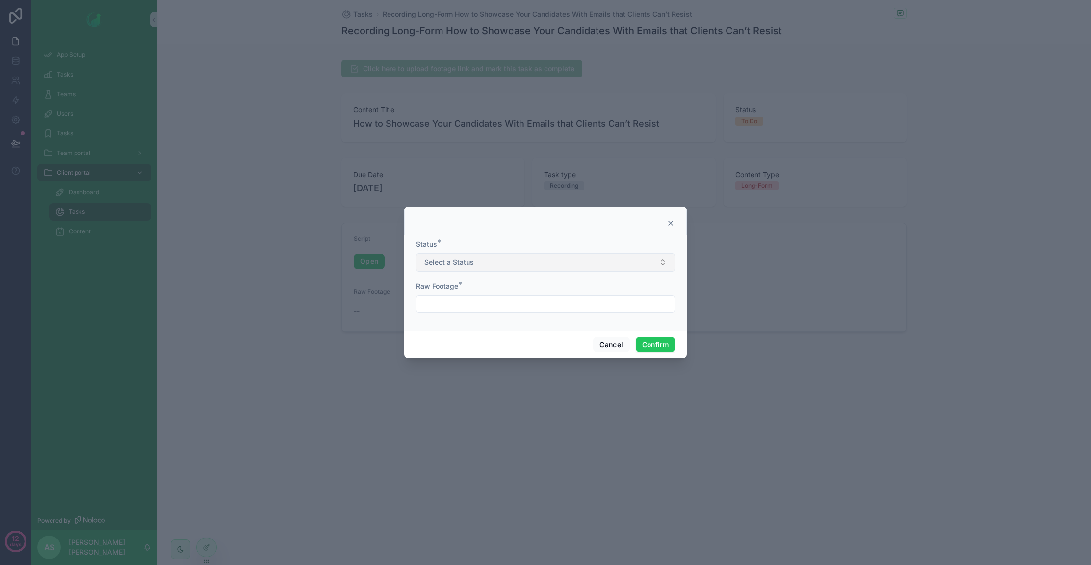
click at [488, 267] on button "Select a Status" at bounding box center [545, 262] width 259 height 19
click at [453, 302] on div "Completed" at bounding box center [443, 301] width 30 height 9
click at [458, 300] on input "text" at bounding box center [545, 304] width 258 height 14
click at [487, 283] on div "Raw Footage *" at bounding box center [545, 287] width 259 height 10
click at [650, 338] on button "Confirm" at bounding box center [655, 345] width 39 height 16
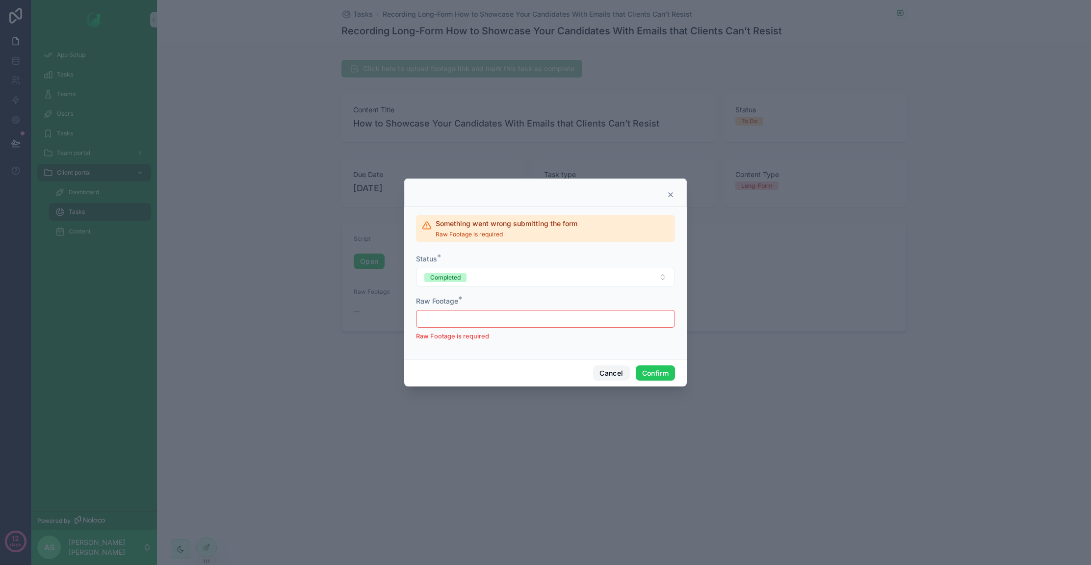
click at [614, 376] on button "Cancel" at bounding box center [611, 373] width 36 height 16
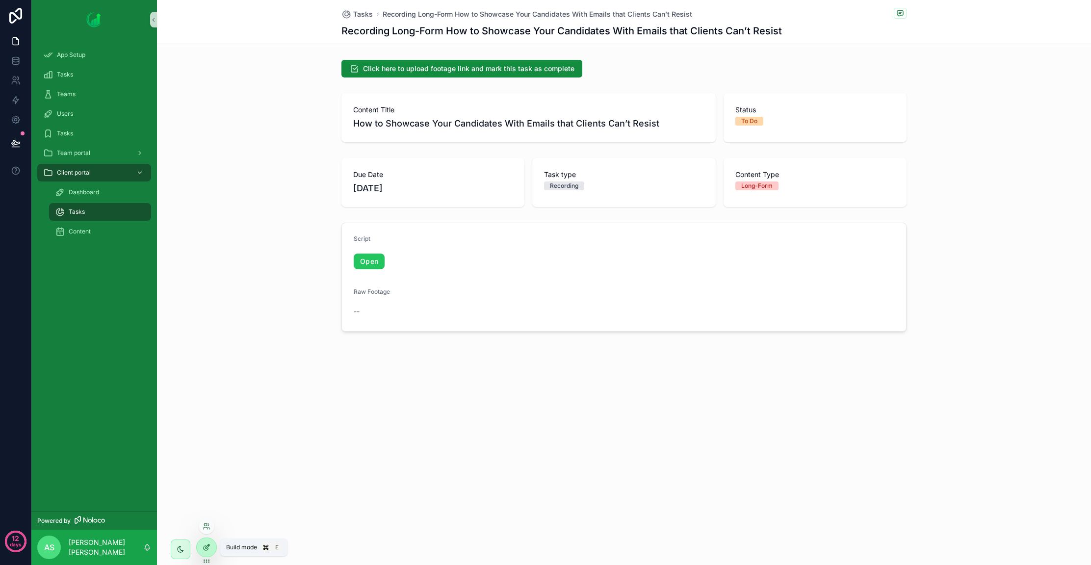
click at [205, 544] on icon at bounding box center [207, 547] width 8 height 8
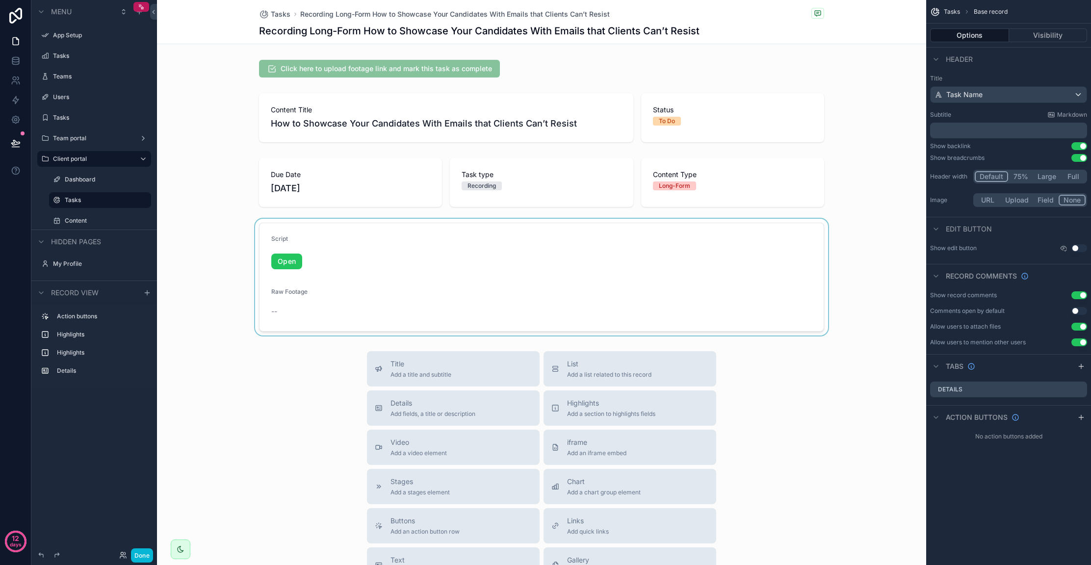
click at [386, 279] on div "scrollable content" at bounding box center [541, 277] width 769 height 117
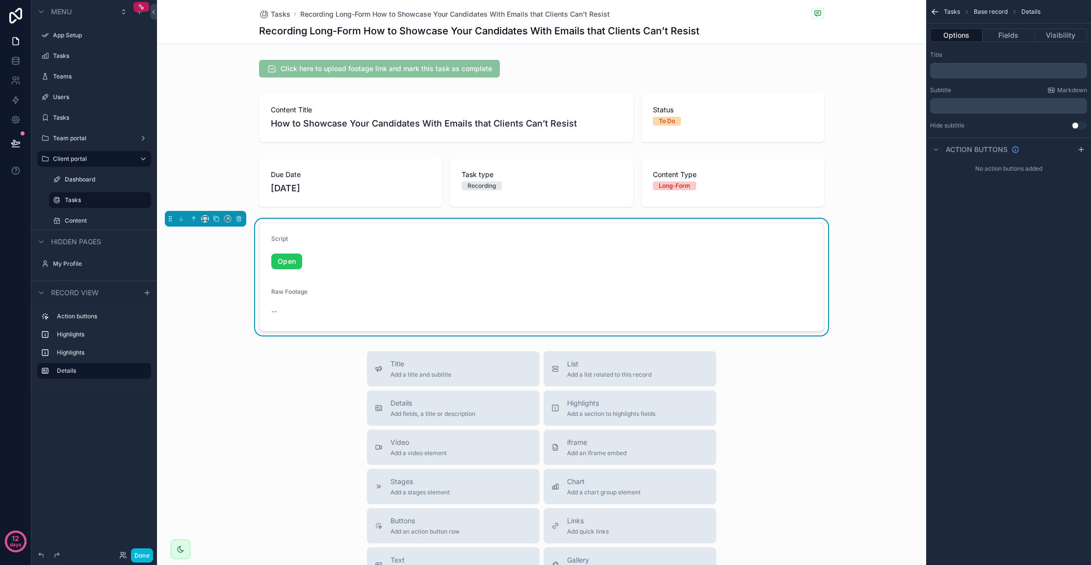
click at [568, 305] on div "--" at bounding box center [541, 312] width 540 height 16
click at [931, 9] on icon "scrollable content" at bounding box center [935, 12] width 10 height 10
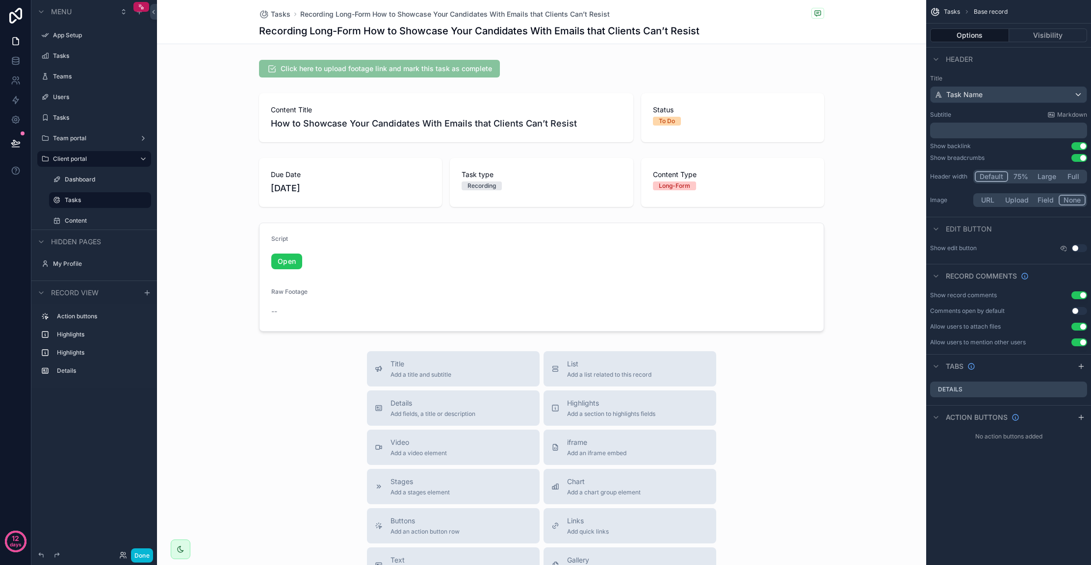
click at [931, 9] on icon "scrollable content" at bounding box center [935, 12] width 10 height 10
click at [580, 272] on div "scrollable content" at bounding box center [541, 277] width 769 height 117
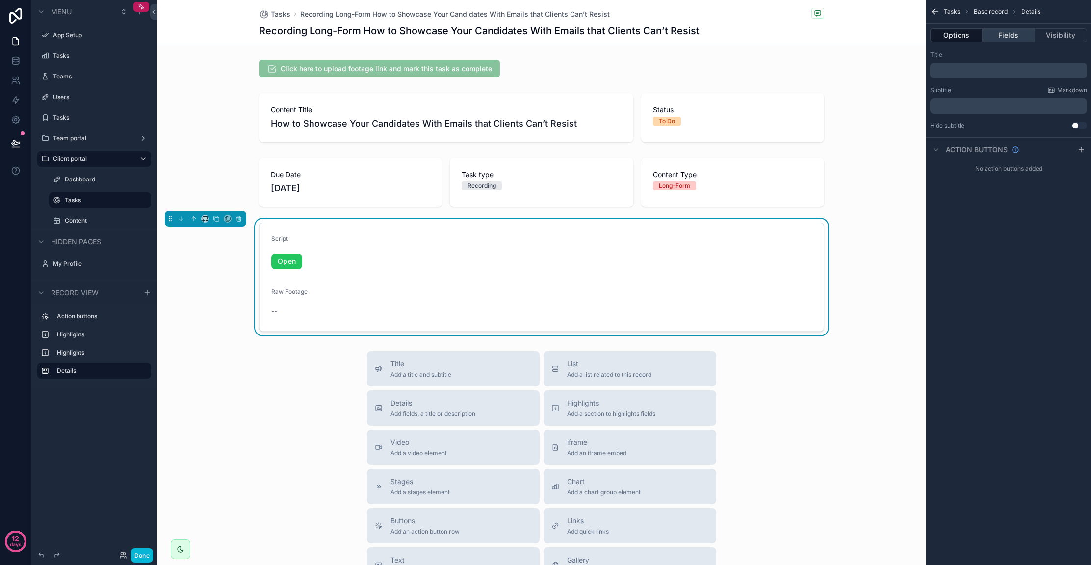
click at [1005, 31] on button "Fields" at bounding box center [1008, 35] width 52 height 14
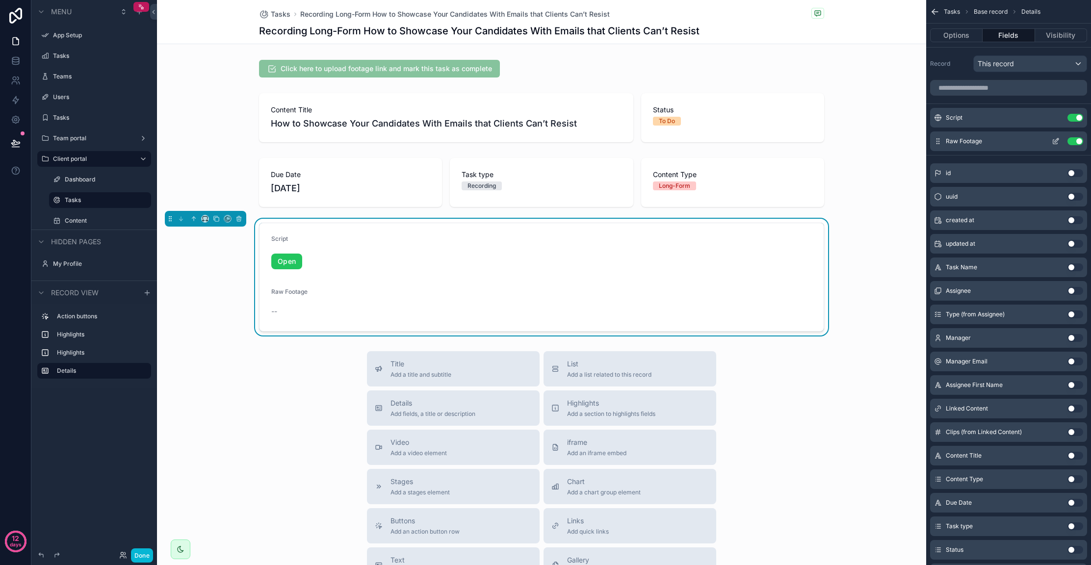
click at [1076, 141] on button "Use setting" at bounding box center [1075, 141] width 16 height 8
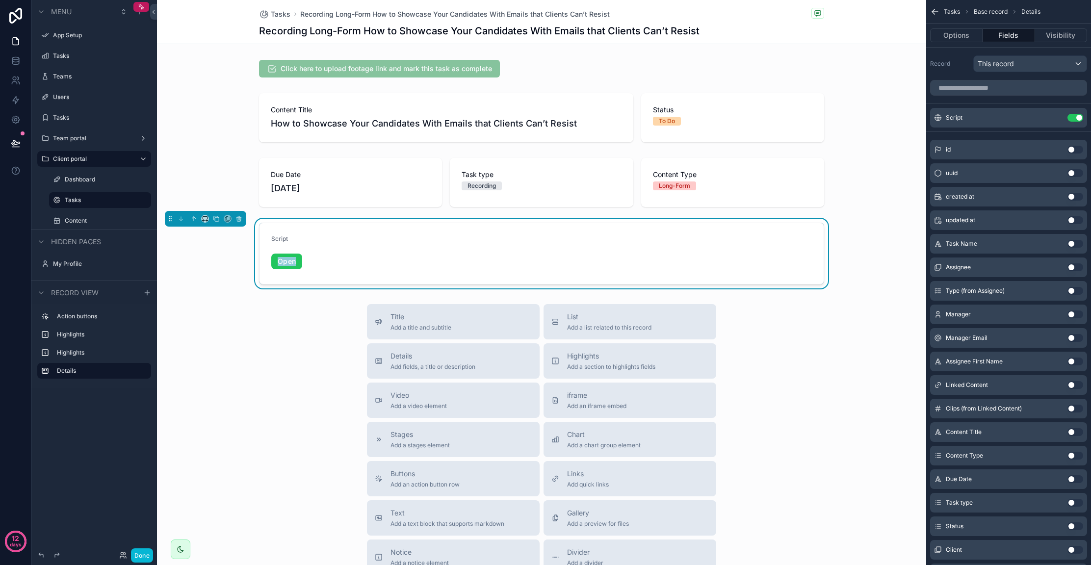
drag, startPoint x: 526, startPoint y: 257, endPoint x: 525, endPoint y: 243, distance: 14.3
click at [525, 243] on div "Script Open" at bounding box center [404, 253] width 266 height 37
click at [194, 219] on icon "scrollable content" at bounding box center [194, 219] width 0 height 4
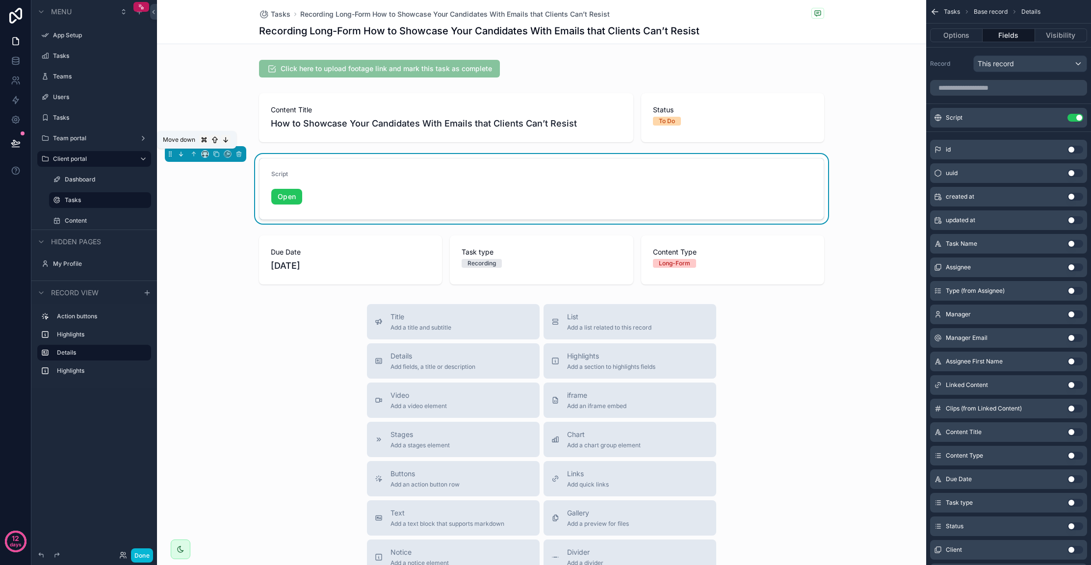
click at [183, 155] on icon "scrollable content" at bounding box center [181, 154] width 7 height 7
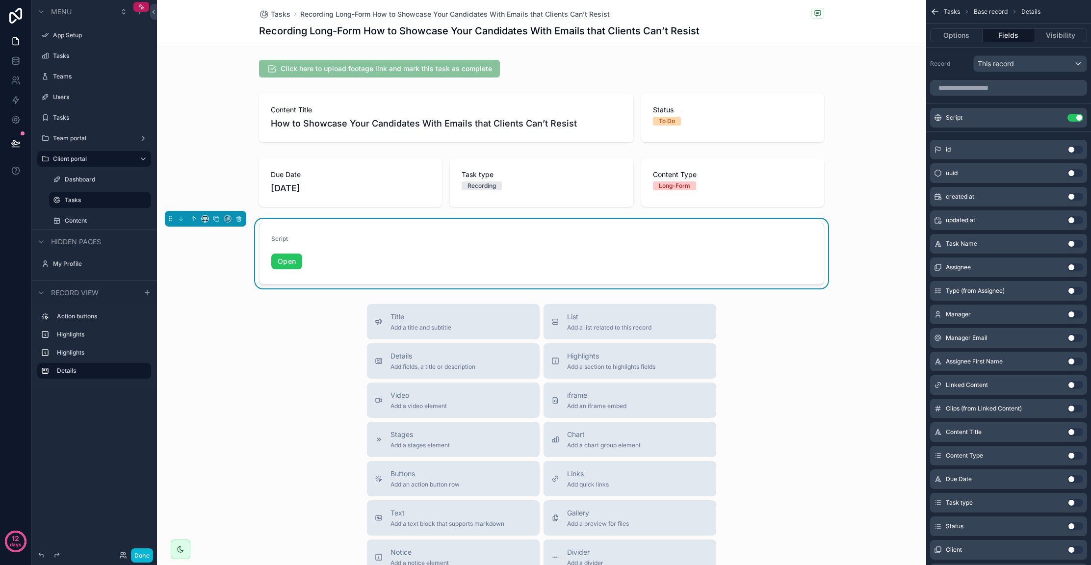
click at [565, 242] on form "Script Open" at bounding box center [541, 253] width 564 height 61
click at [963, 35] on button "Options" at bounding box center [956, 35] width 52 height 14
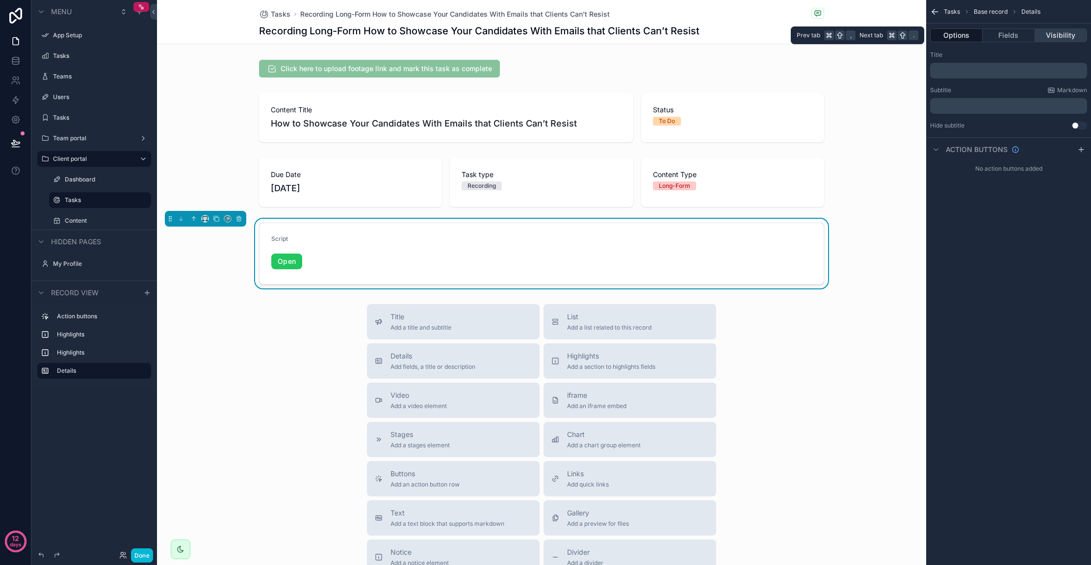
click at [1052, 35] on button "Visibility" at bounding box center [1061, 35] width 52 height 14
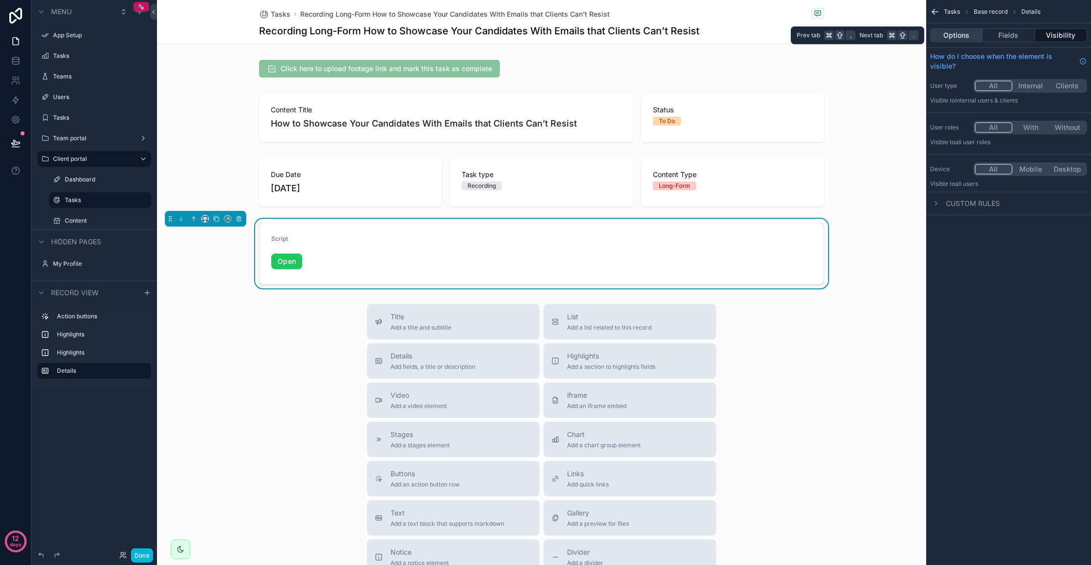
click at [976, 40] on button "Options" at bounding box center [956, 35] width 52 height 14
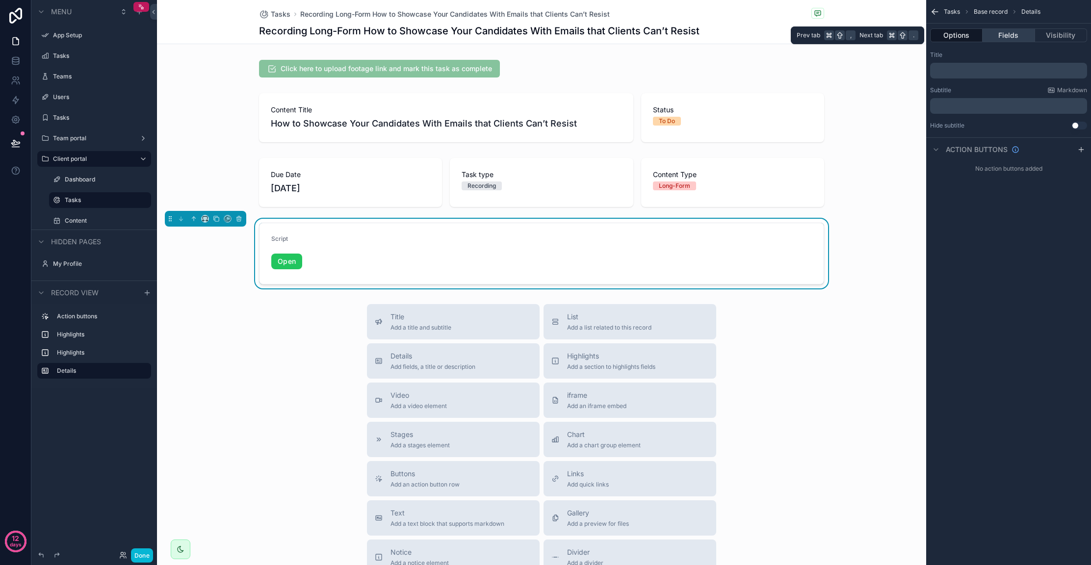
click at [999, 33] on button "Fields" at bounding box center [1008, 35] width 52 height 14
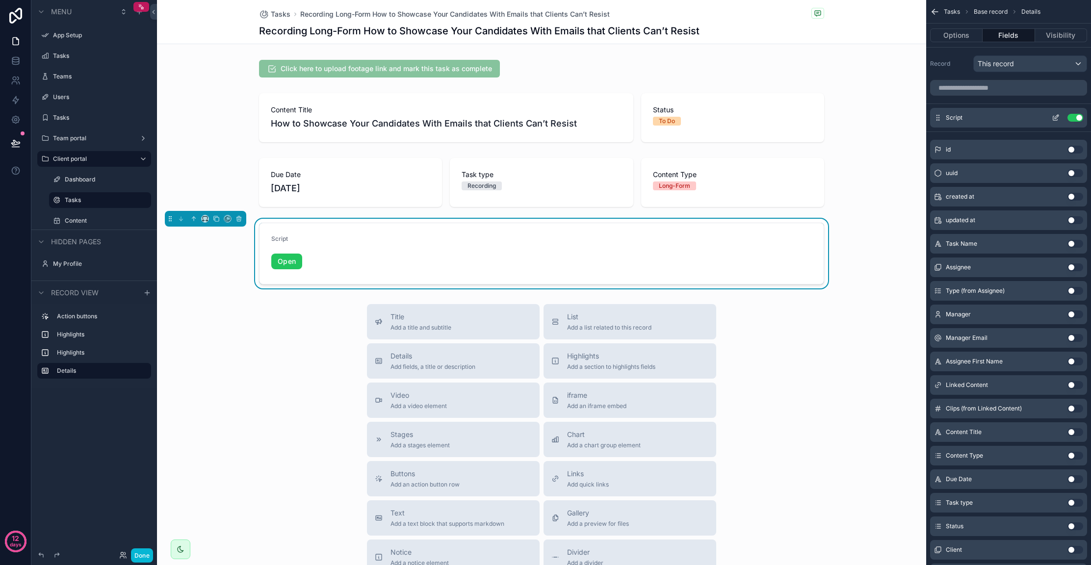
click at [1056, 112] on div "Script Use setting" at bounding box center [1008, 118] width 157 height 20
click at [1054, 116] on icon "scrollable content" at bounding box center [1055, 118] width 8 height 8
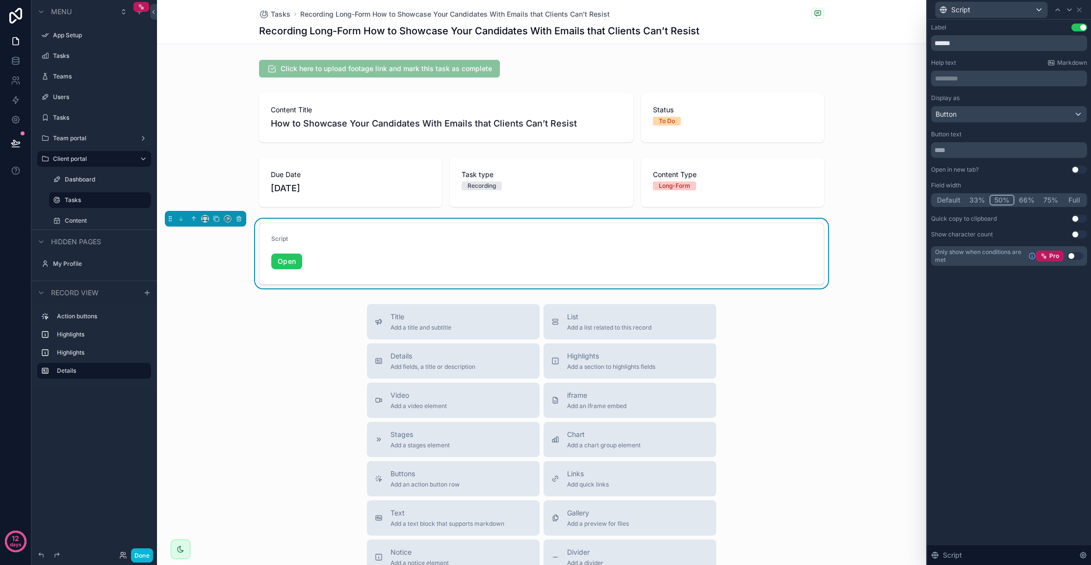
click at [1048, 197] on button "75%" at bounding box center [1051, 200] width 24 height 11
click at [1073, 196] on button "Full" at bounding box center [1073, 200] width 23 height 11
click at [1074, 170] on button "Use setting" at bounding box center [1079, 170] width 16 height 8
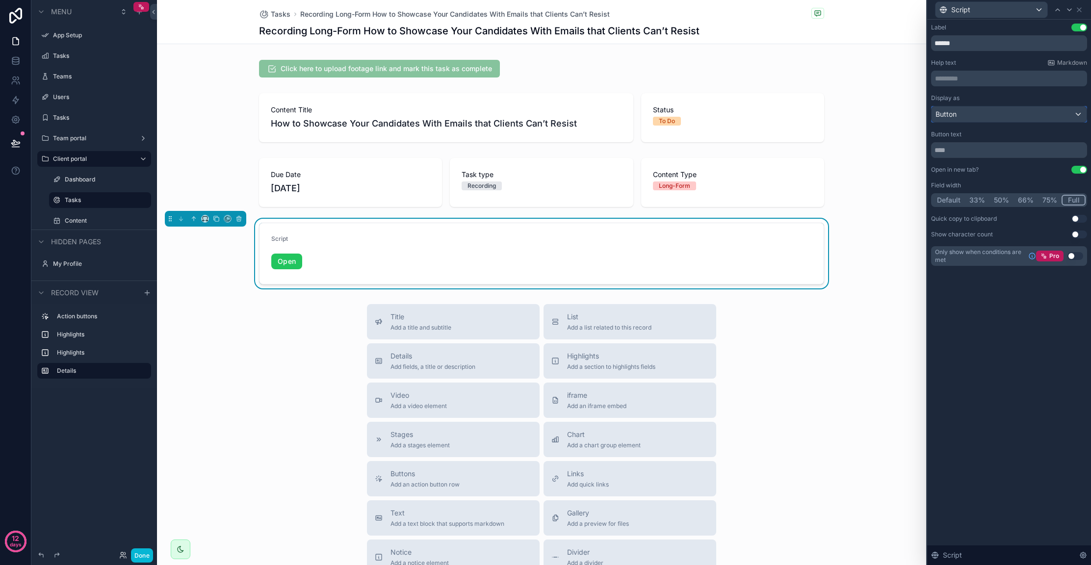
click at [1012, 115] on div "Button" at bounding box center [1008, 114] width 155 height 16
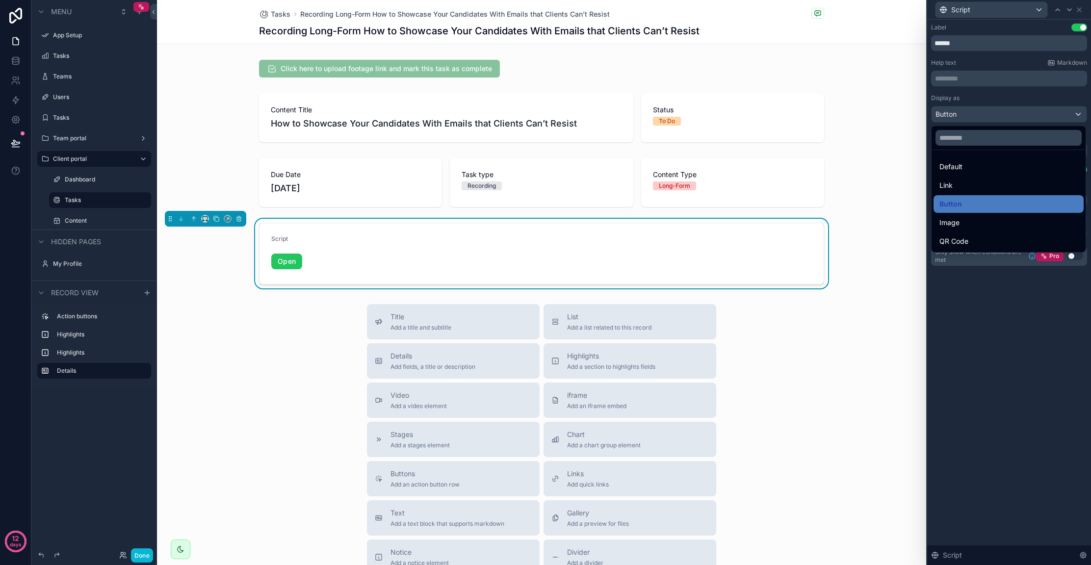
click at [1023, 100] on div at bounding box center [1009, 282] width 164 height 565
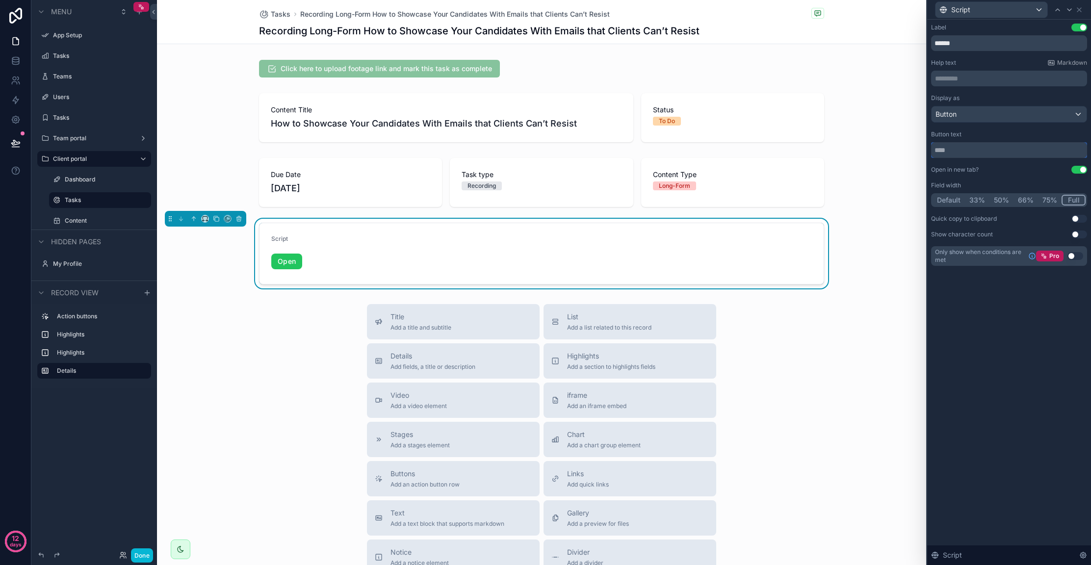
click at [979, 151] on input "text" at bounding box center [1009, 150] width 156 height 16
click at [956, 41] on input "******" at bounding box center [1009, 43] width 156 height 16
click at [941, 28] on div "Label" at bounding box center [938, 28] width 15 height 8
click at [1076, 25] on button "Use setting" at bounding box center [1079, 28] width 16 height 8
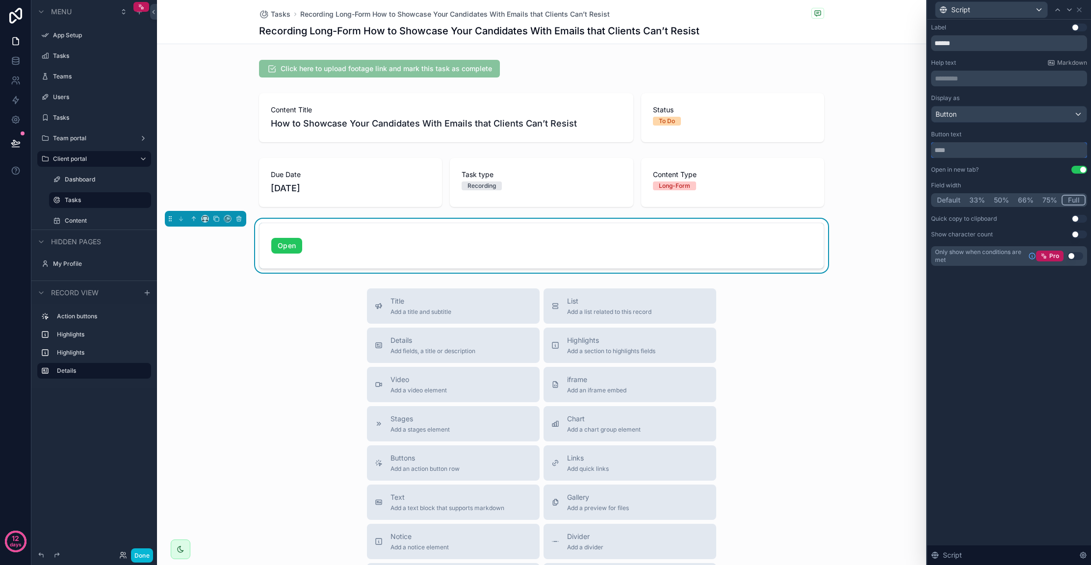
click at [951, 152] on input "text" at bounding box center [1009, 150] width 156 height 16
click at [954, 151] on input "text" at bounding box center [1009, 150] width 156 height 16
type input "**********"
click at [1002, 355] on div "**********" at bounding box center [1009, 292] width 164 height 545
click at [533, 161] on div "scrollable content" at bounding box center [541, 182] width 769 height 57
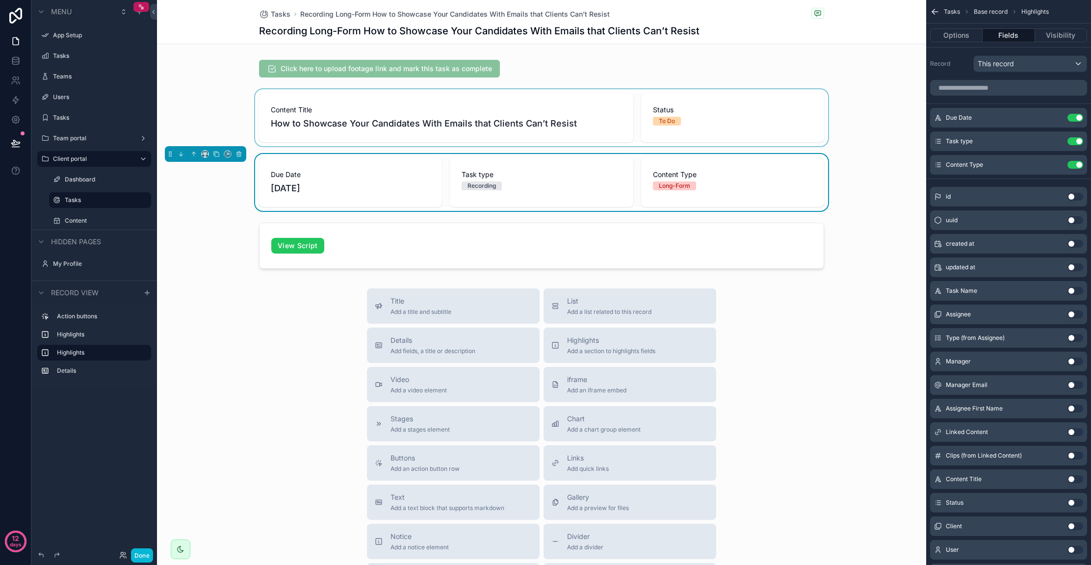
click at [629, 128] on div "scrollable content" at bounding box center [541, 117] width 769 height 57
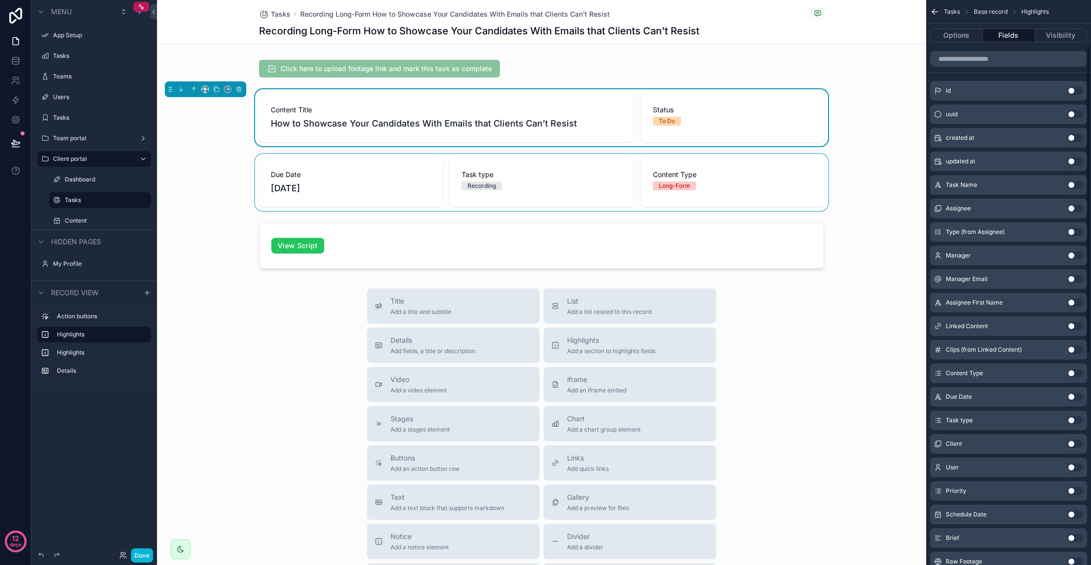
scroll to position [83, 0]
click at [1070, 393] on button "Use setting" at bounding box center [1075, 396] width 16 height 8
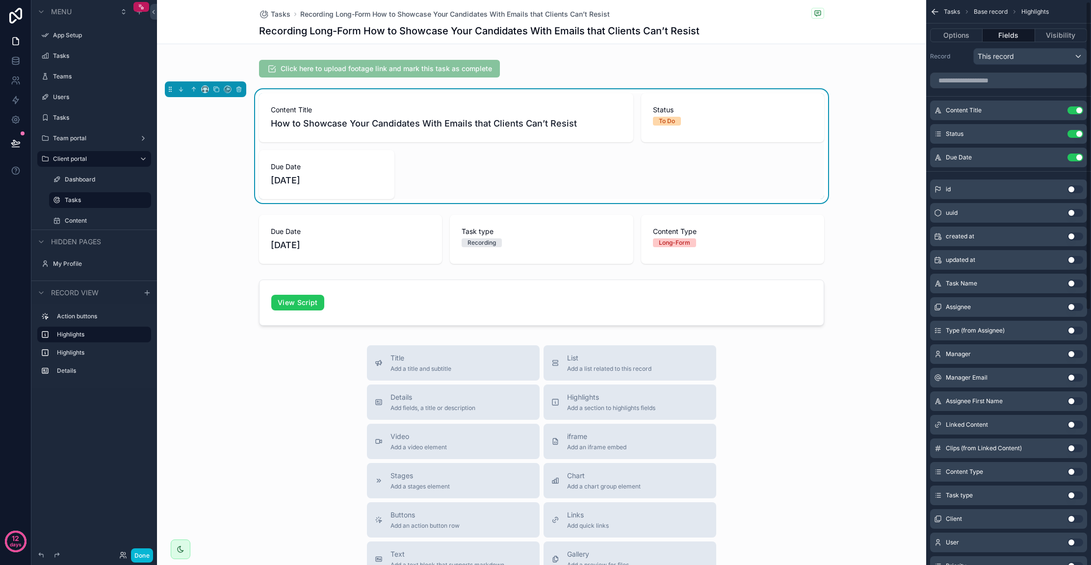
scroll to position [0, 0]
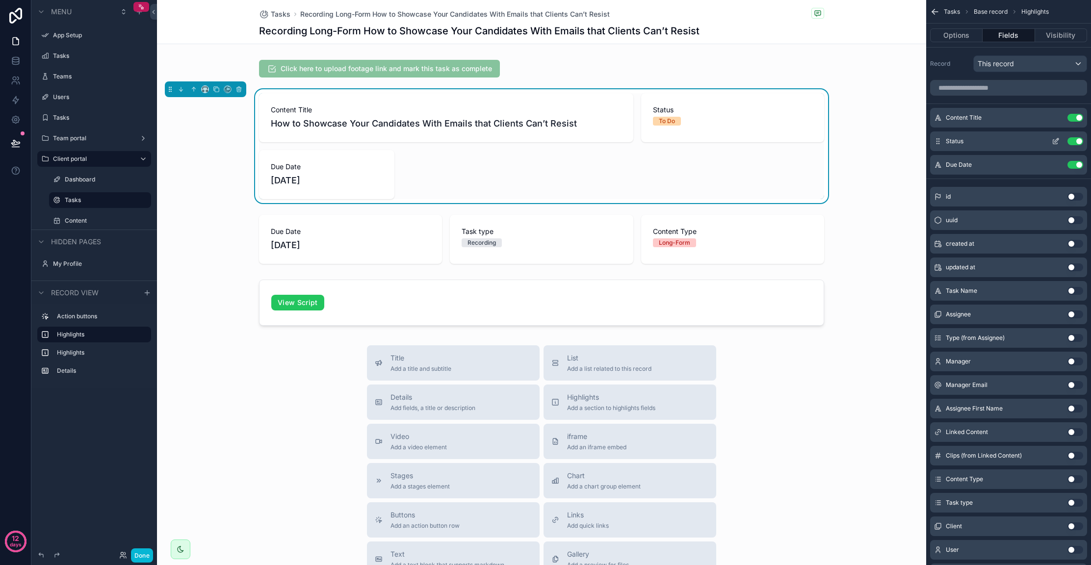
click at [1079, 144] on button "Use setting" at bounding box center [1075, 141] width 16 height 8
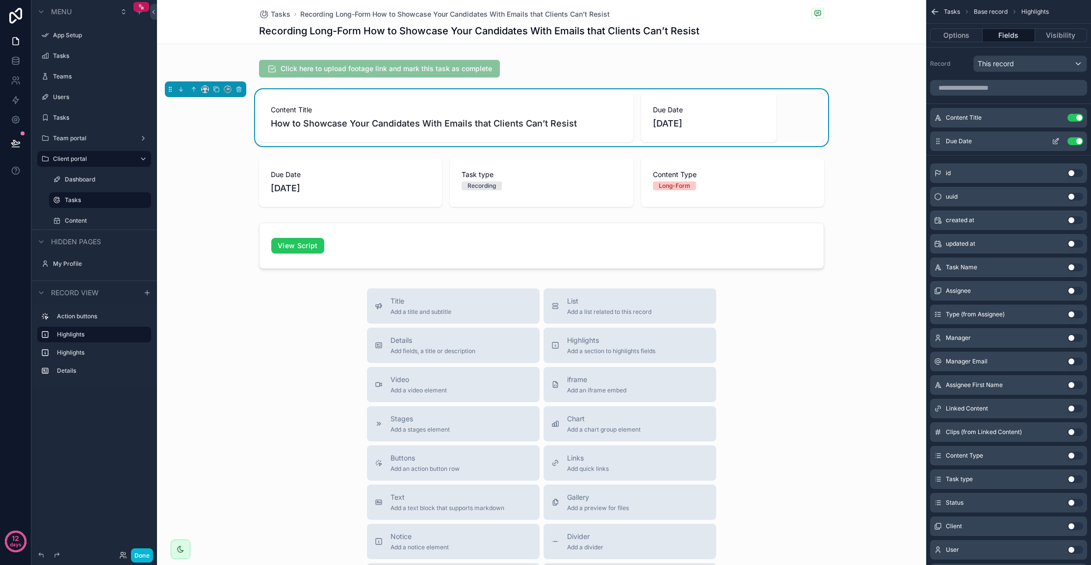
click at [1060, 140] on button "scrollable content" at bounding box center [1056, 141] width 16 height 8
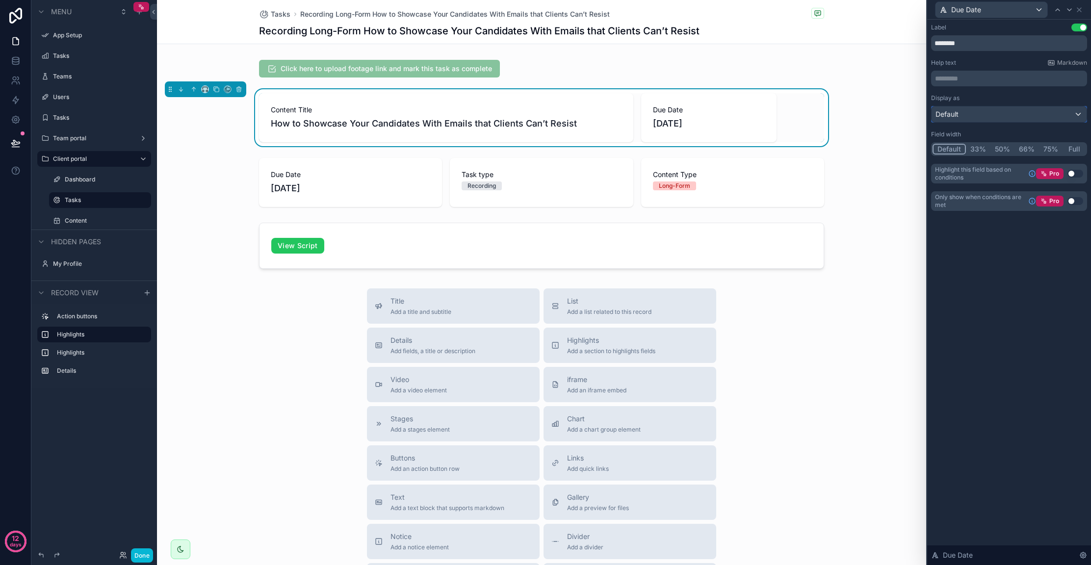
click at [1014, 116] on div "Default" at bounding box center [1008, 114] width 155 height 16
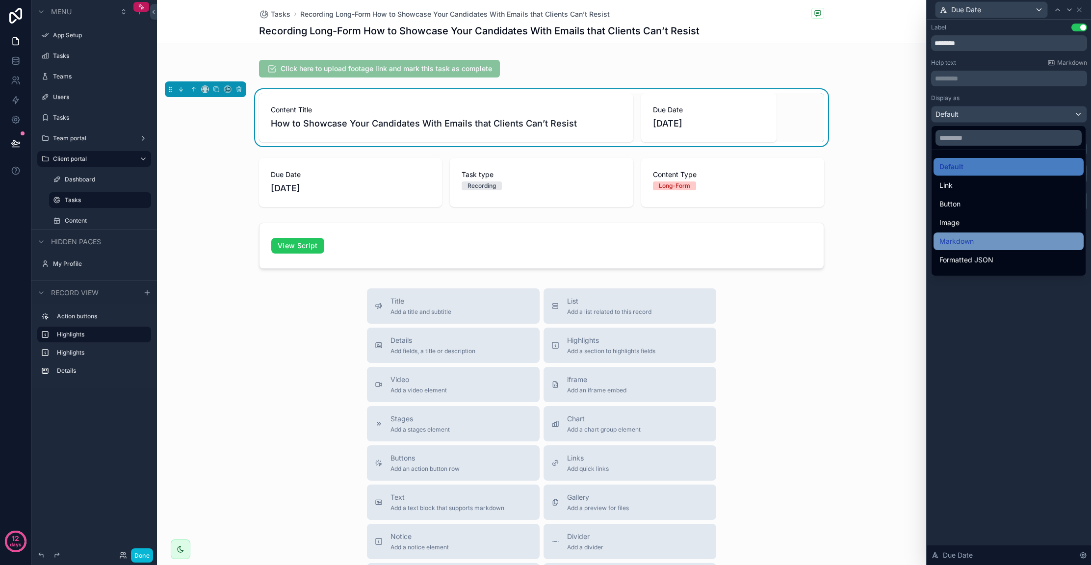
click at [1002, 244] on div "Markdown" at bounding box center [1008, 241] width 138 height 12
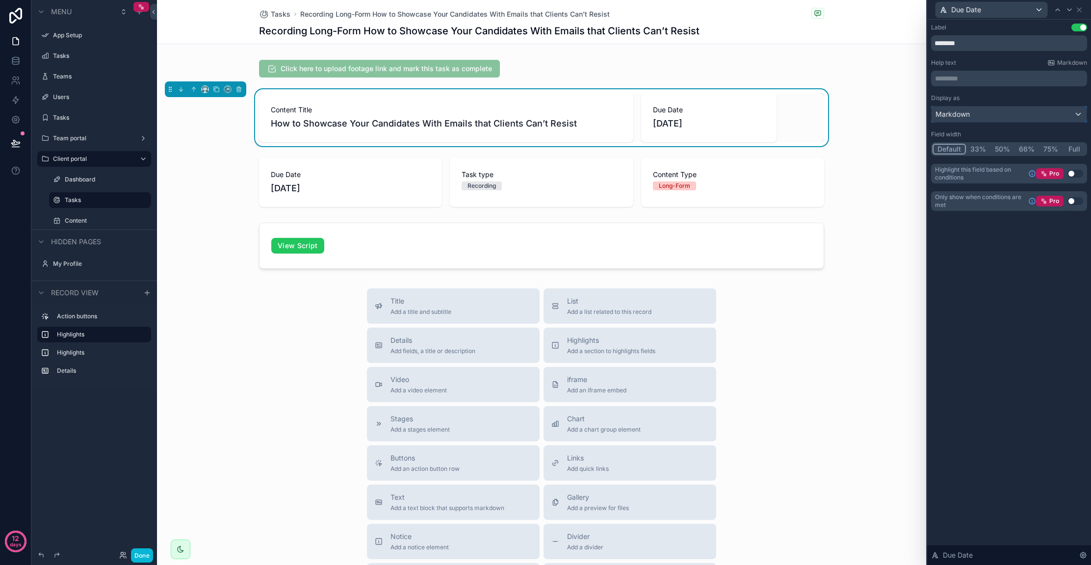
click at [1007, 116] on div "Markdown" at bounding box center [1008, 114] width 155 height 16
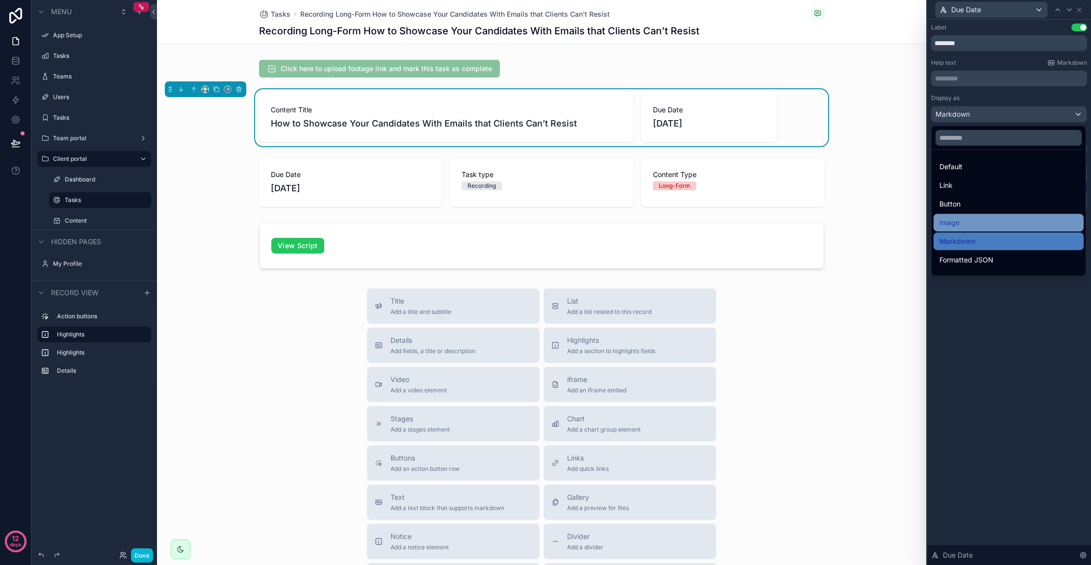
click at [992, 225] on div "Image" at bounding box center [1008, 223] width 138 height 12
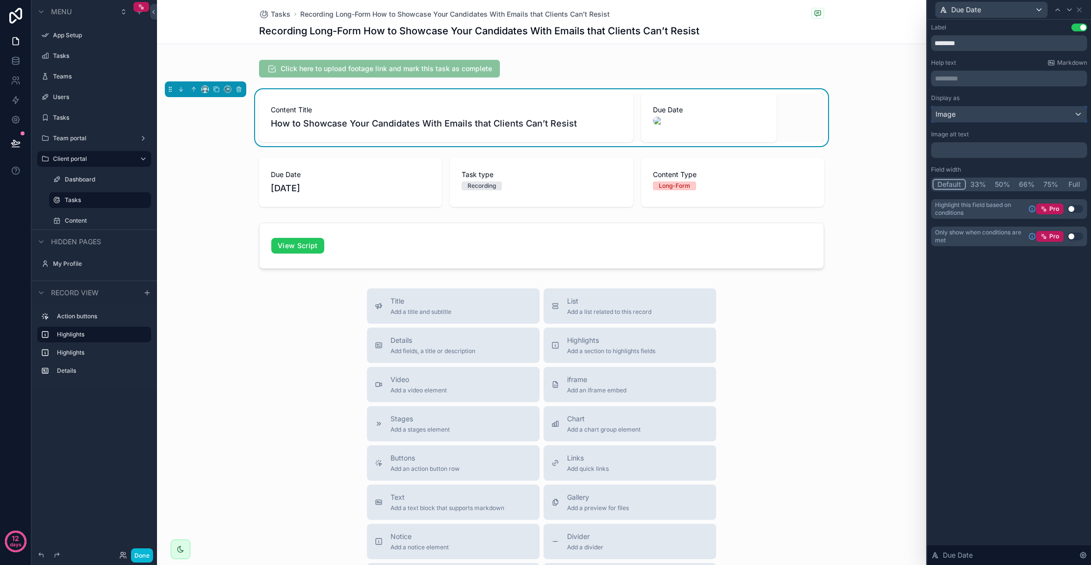
click at [995, 112] on div "Image" at bounding box center [1008, 114] width 155 height 16
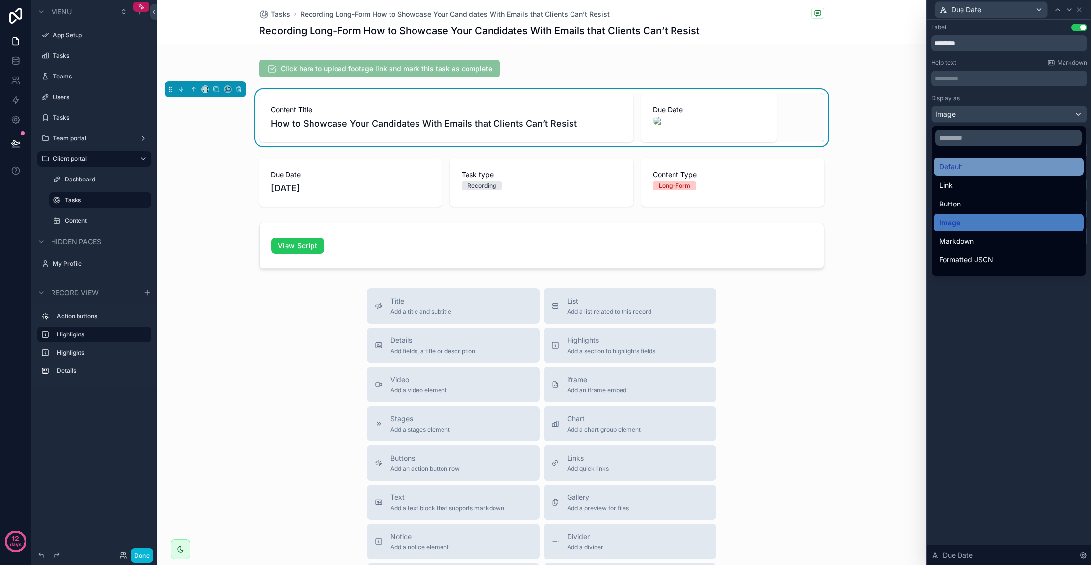
click at [983, 171] on div "Default" at bounding box center [1008, 167] width 138 height 12
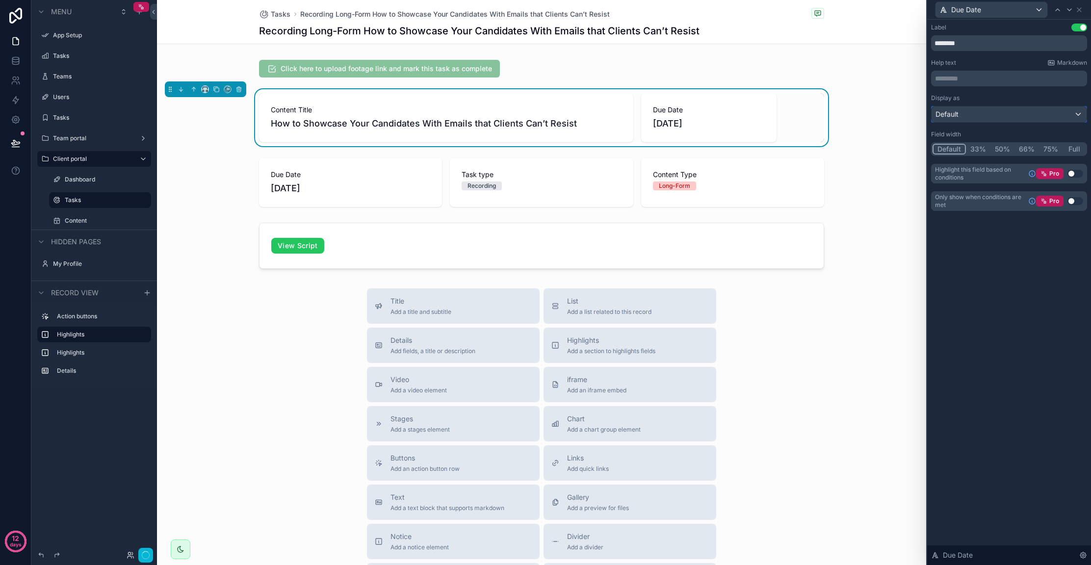
click at [993, 117] on div "Default" at bounding box center [1008, 114] width 155 height 16
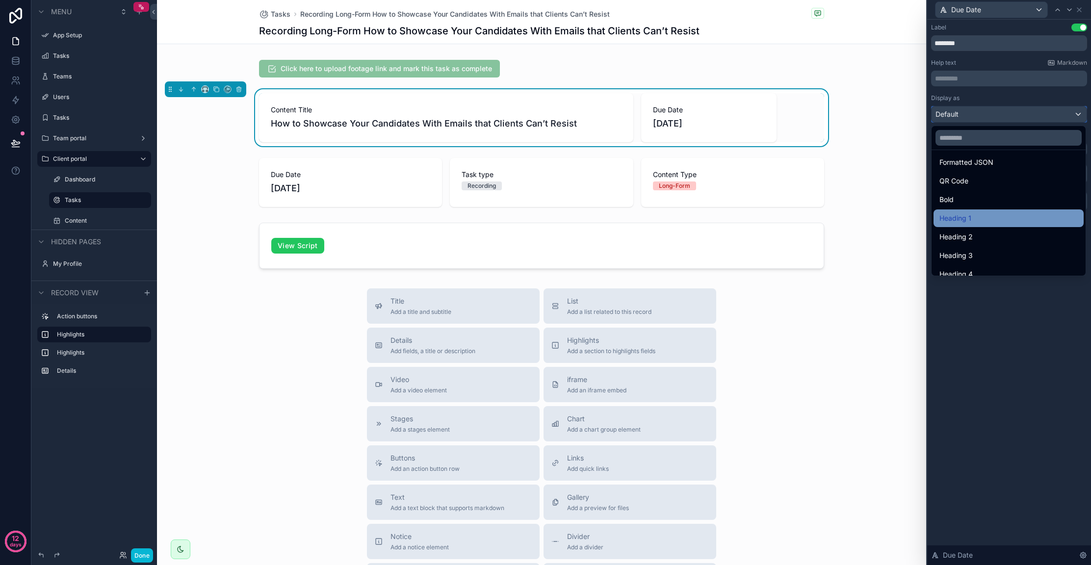
scroll to position [101, 0]
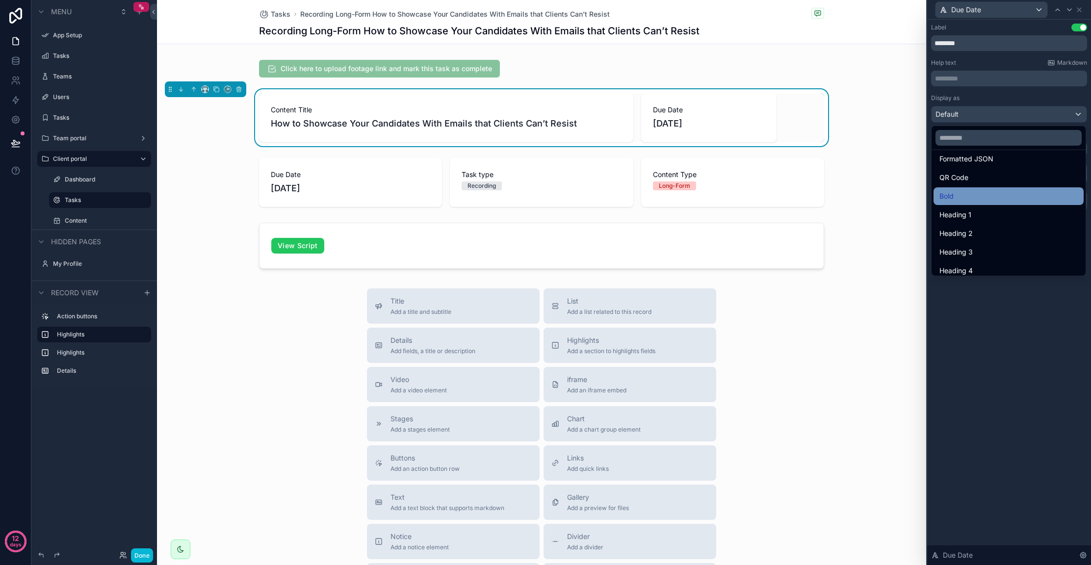
click at [987, 195] on div "Bold" at bounding box center [1008, 196] width 138 height 12
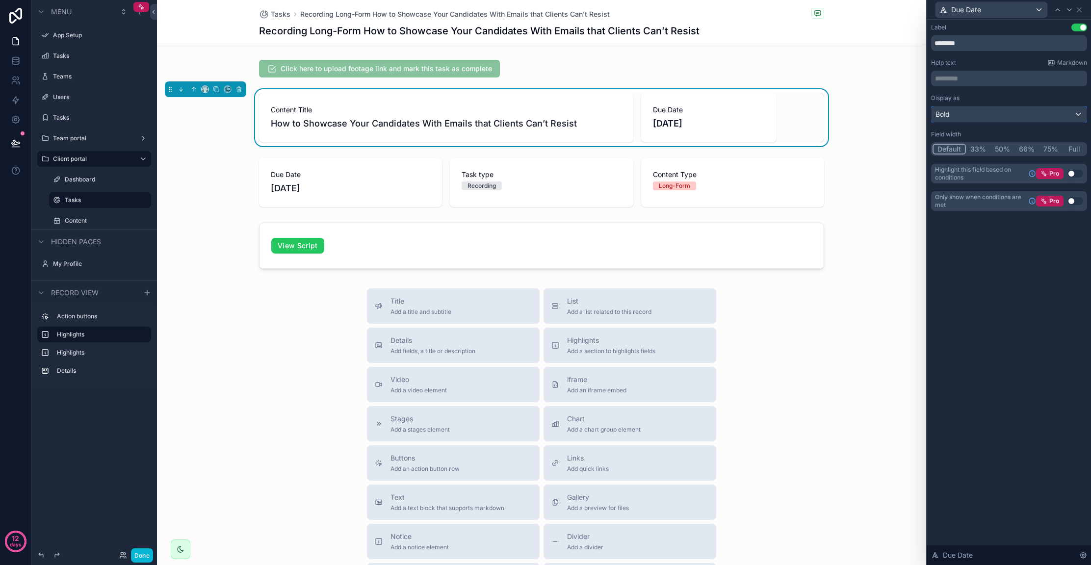
click at [1000, 118] on div "Bold" at bounding box center [1008, 114] width 155 height 16
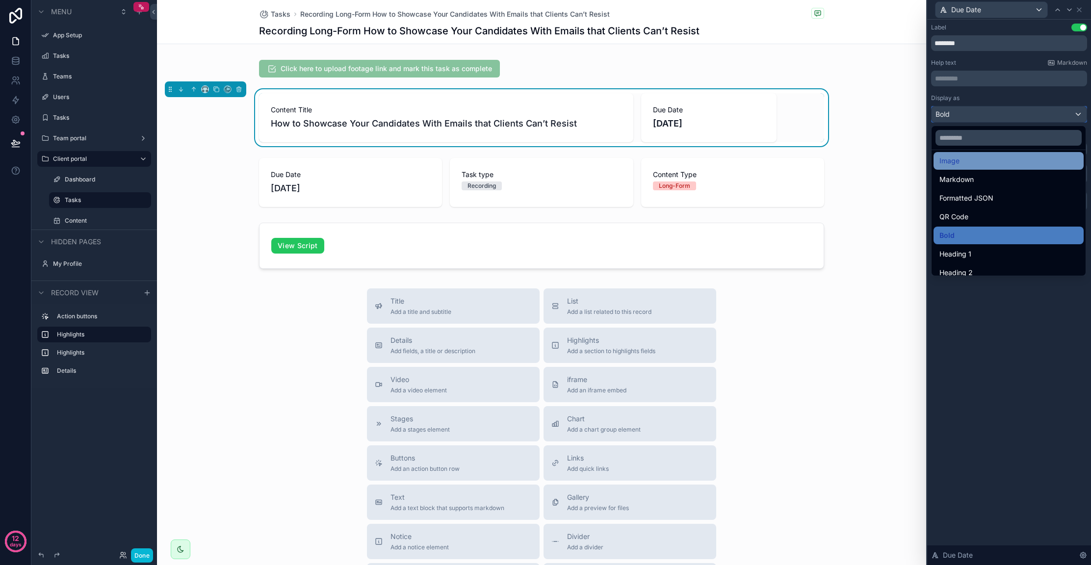
scroll to position [107, 0]
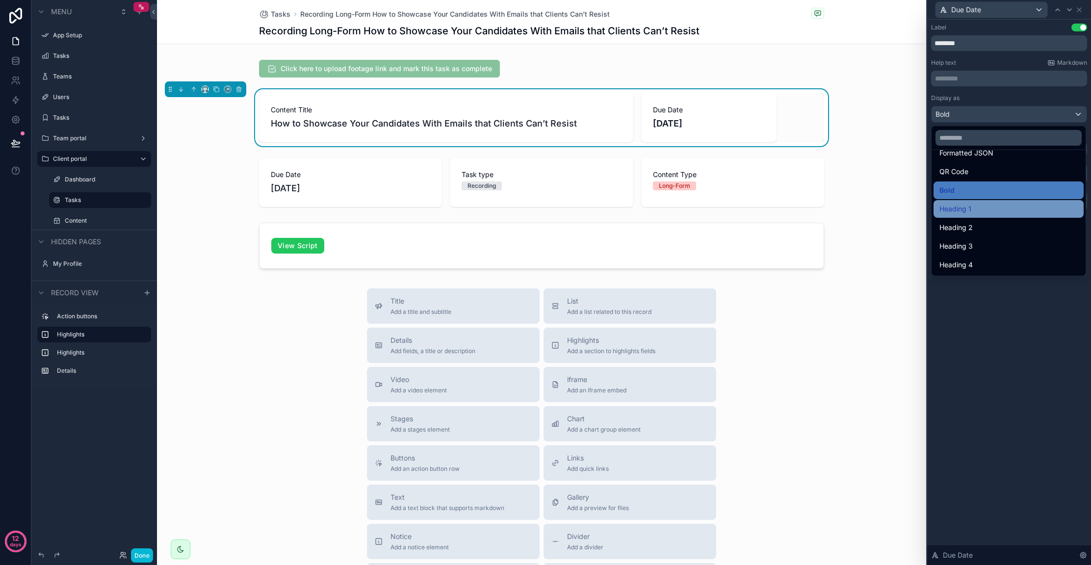
click at [995, 212] on div "Heading 1" at bounding box center [1008, 209] width 138 height 12
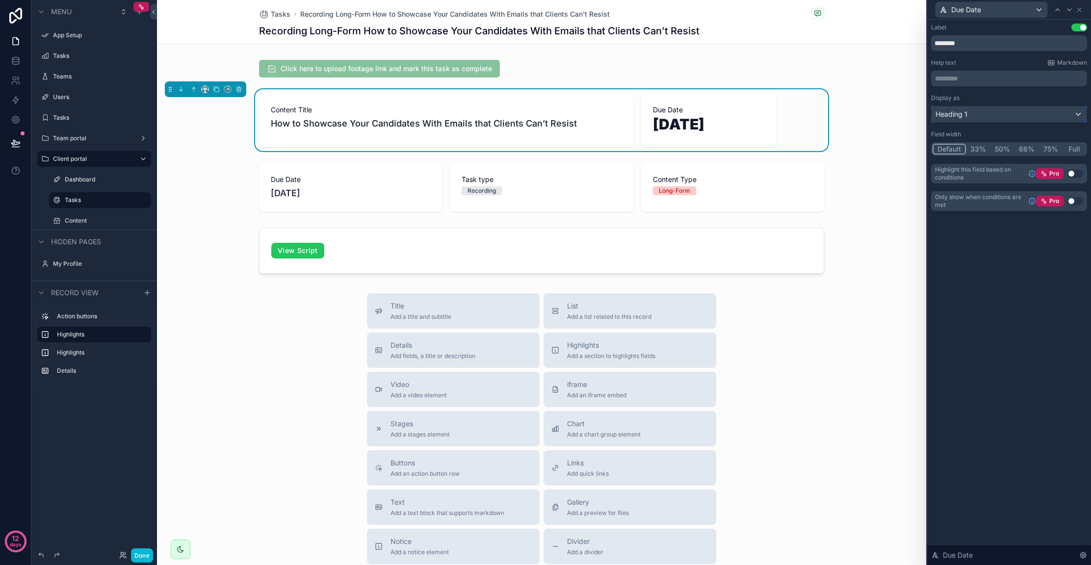
click at [991, 115] on div "Heading 1" at bounding box center [1008, 114] width 155 height 16
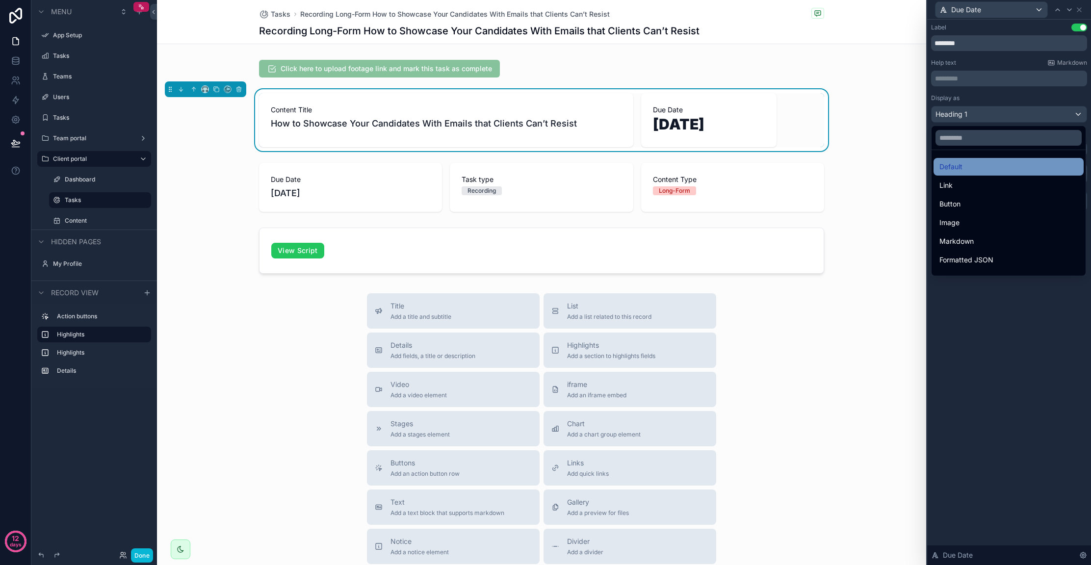
click at [986, 173] on div "Default" at bounding box center [1008, 167] width 150 height 18
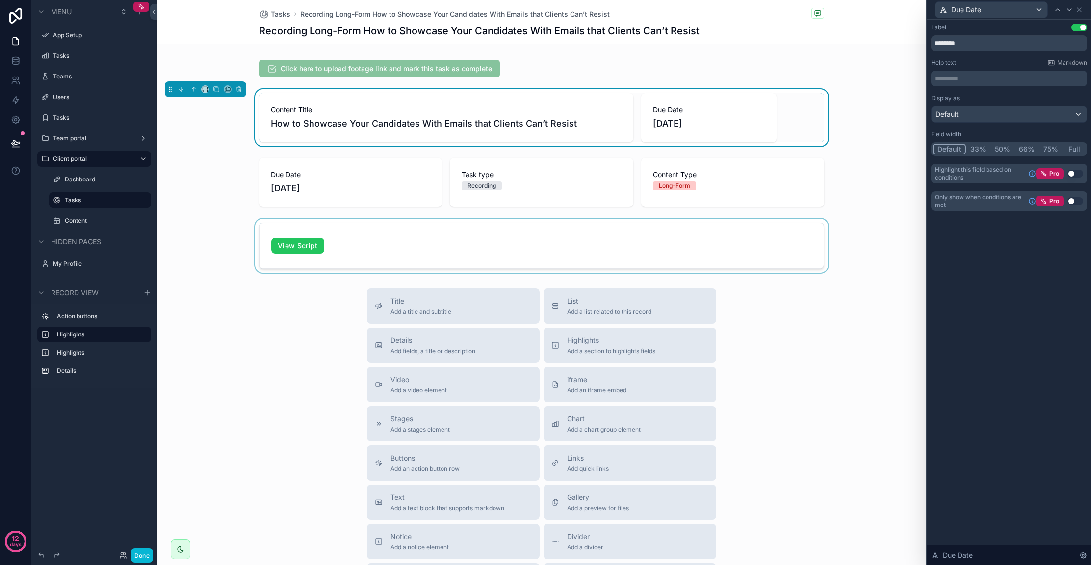
click at [332, 230] on div "scrollable content" at bounding box center [541, 246] width 769 height 54
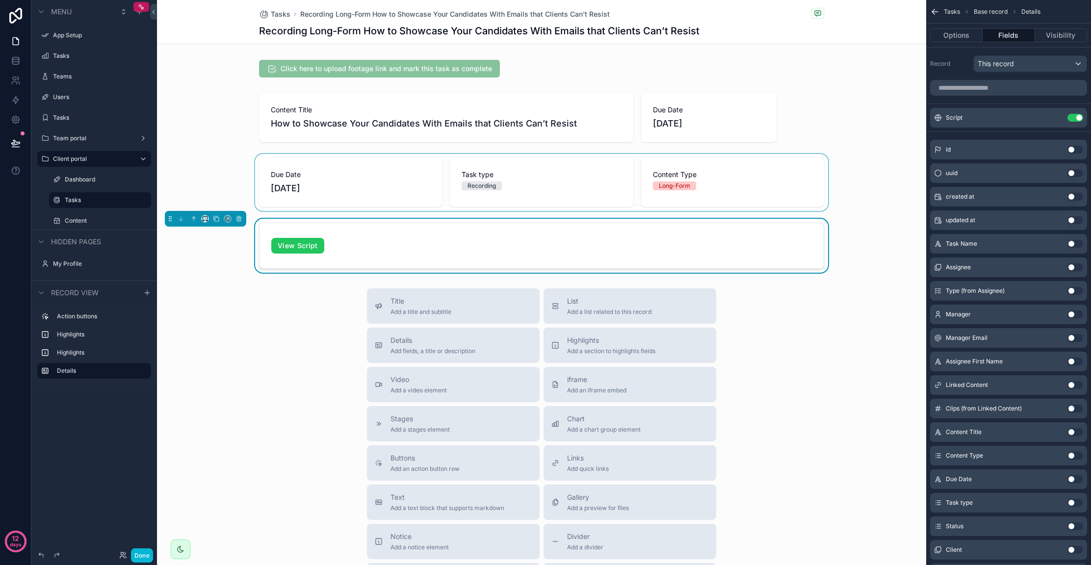
click at [420, 192] on div "scrollable content" at bounding box center [541, 182] width 769 height 57
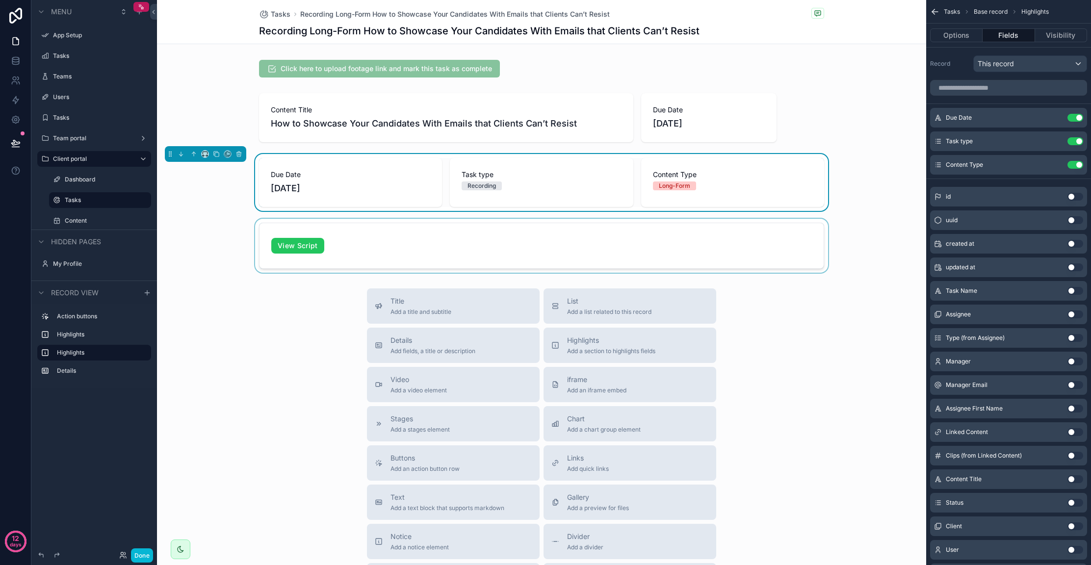
click at [399, 226] on div "scrollable content" at bounding box center [541, 246] width 769 height 54
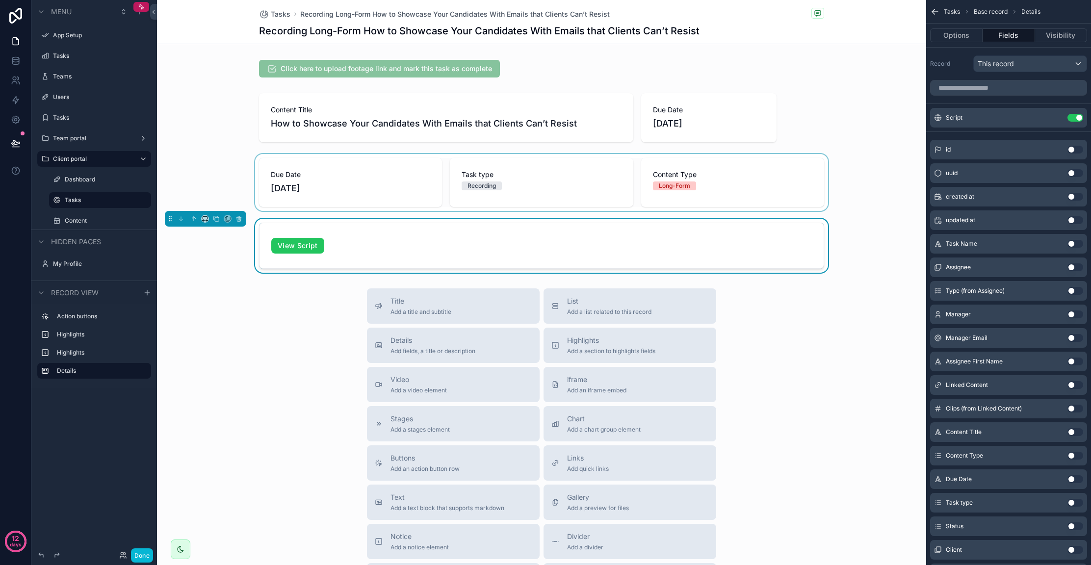
click at [418, 185] on div "scrollable content" at bounding box center [541, 182] width 769 height 57
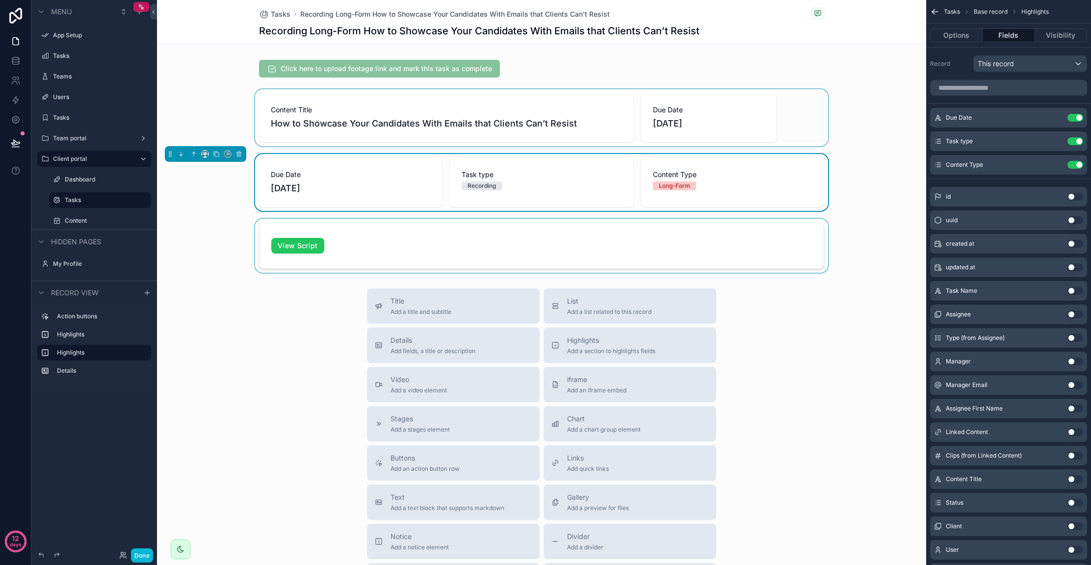
click at [720, 114] on div "scrollable content" at bounding box center [541, 117] width 769 height 57
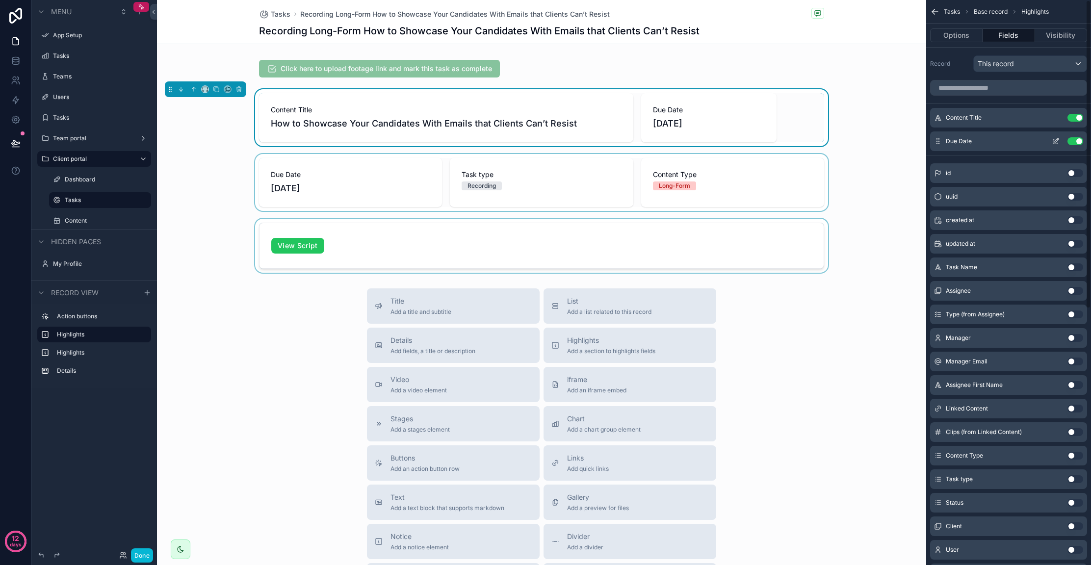
click at [1053, 141] on icon "scrollable content" at bounding box center [1055, 141] width 8 height 8
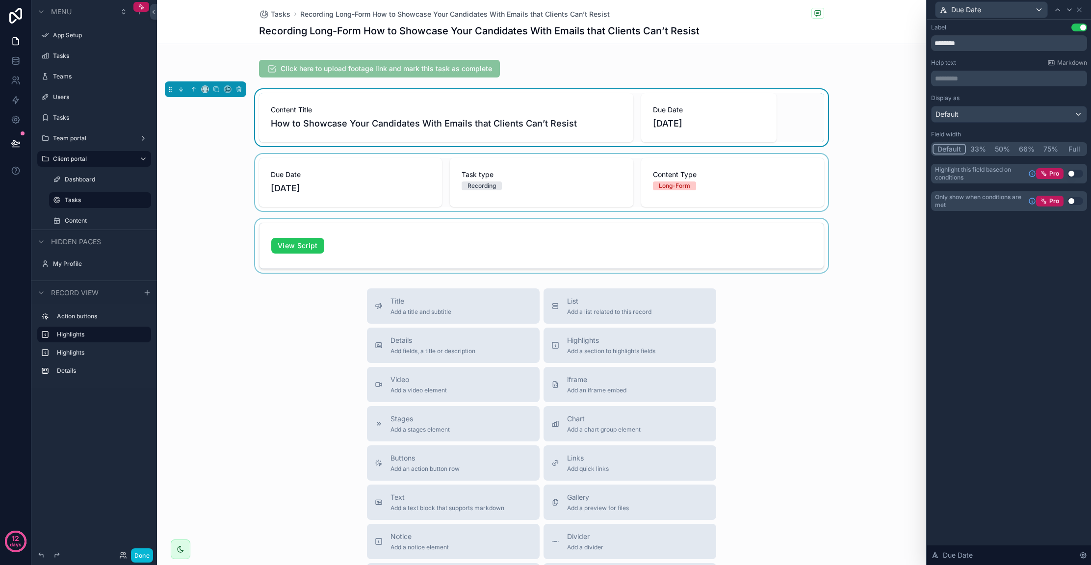
click at [973, 145] on button "33%" at bounding box center [978, 149] width 25 height 11
click at [608, 176] on div "scrollable content" at bounding box center [541, 182] width 769 height 57
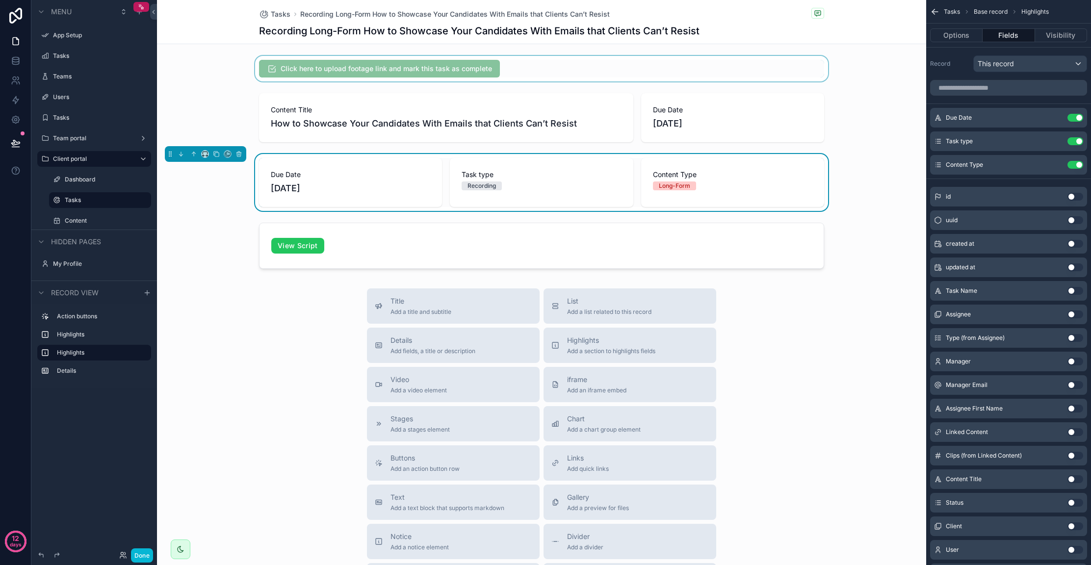
click at [449, 63] on div "scrollable content" at bounding box center [541, 69] width 769 height 26
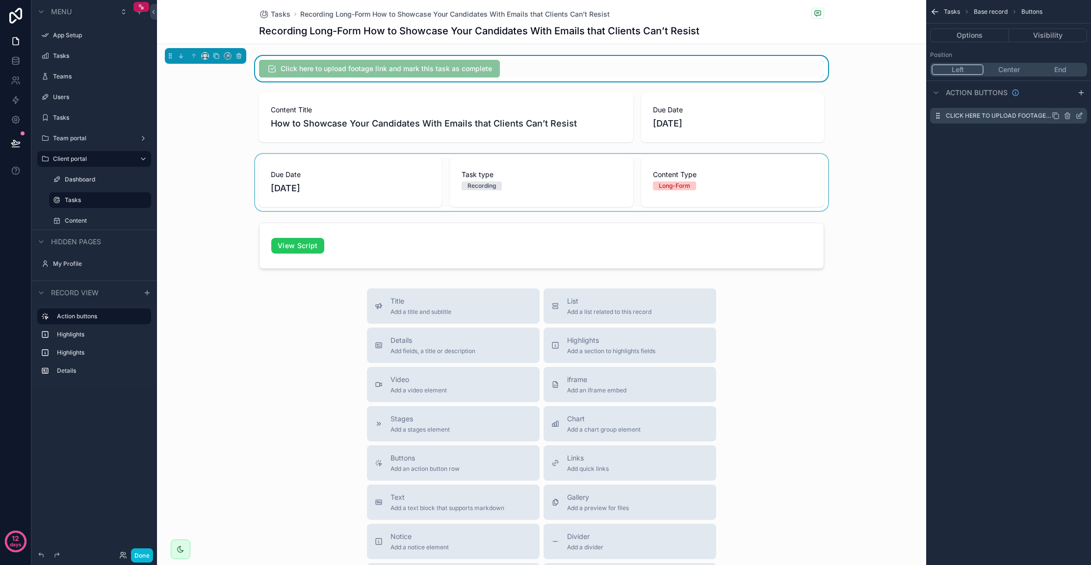
click at [1079, 116] on icon "scrollable content" at bounding box center [1079, 116] width 8 height 8
